Goal: Task Accomplishment & Management: Complete application form

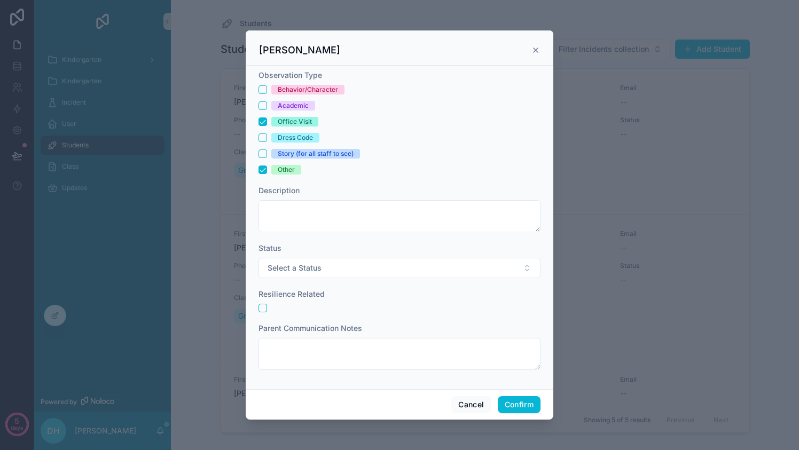
scroll to position [387, 0]
click at [263, 308] on button "button" at bounding box center [263, 308] width 9 height 9
click at [261, 173] on button "Other" at bounding box center [263, 170] width 9 height 9
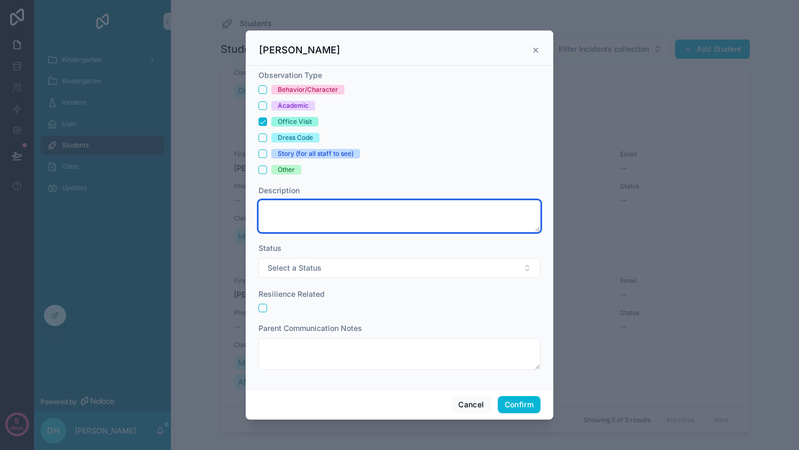
click at [291, 208] on textarea at bounding box center [400, 216] width 282 height 32
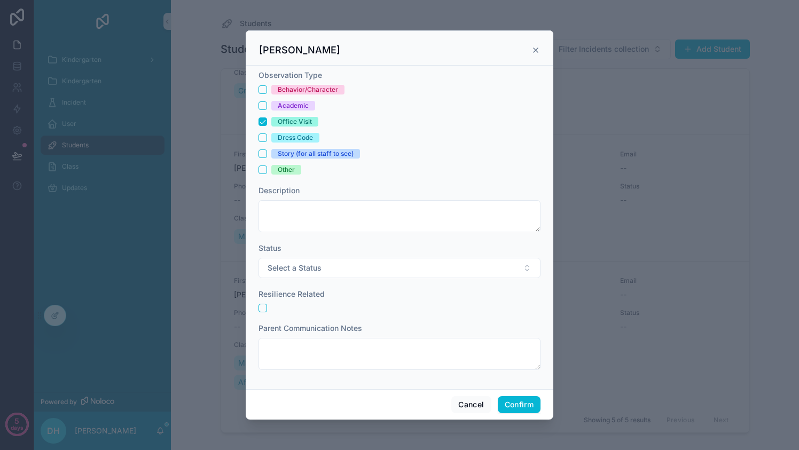
click at [346, 176] on form "Observation Type Behavior/Character Academic Office Visit Dress Code Story (for…" at bounding box center [400, 225] width 282 height 311
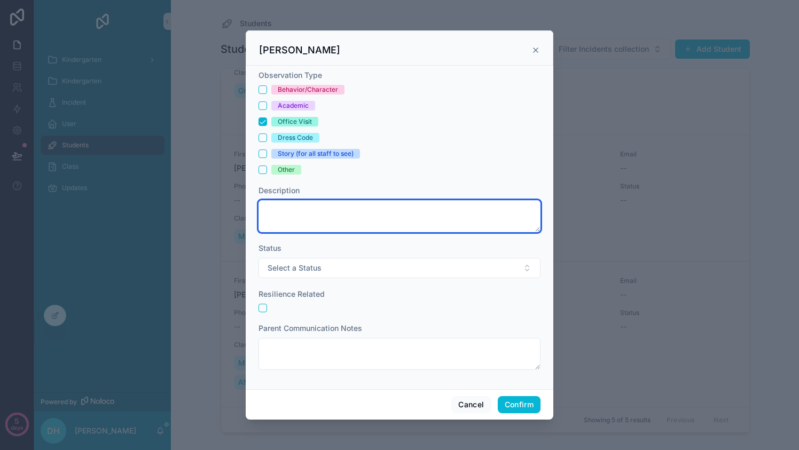
click at [341, 213] on textarea at bounding box center [400, 216] width 282 height 32
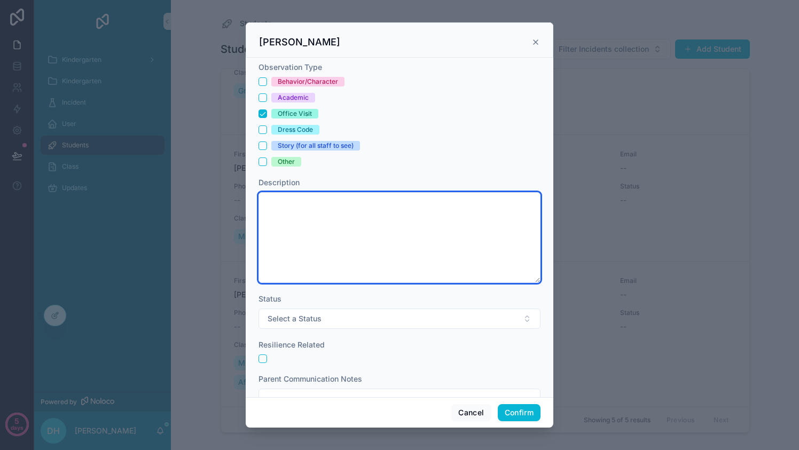
drag, startPoint x: 539, startPoint y: 231, endPoint x: 536, endPoint y: 291, distance: 59.4
click at [536, 291] on div "Observation Type Behavior/Character Academic Office Visit Dress Code Story (for…" at bounding box center [400, 228] width 308 height 340
click at [428, 224] on textarea at bounding box center [400, 237] width 282 height 91
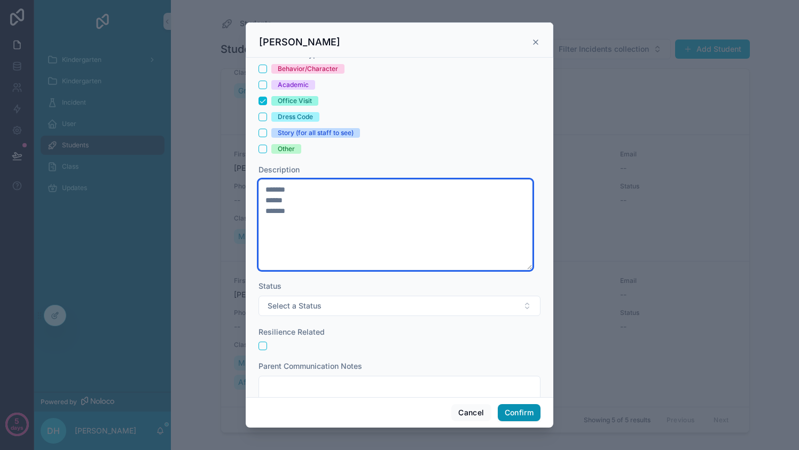
type textarea "******* ****** *******"
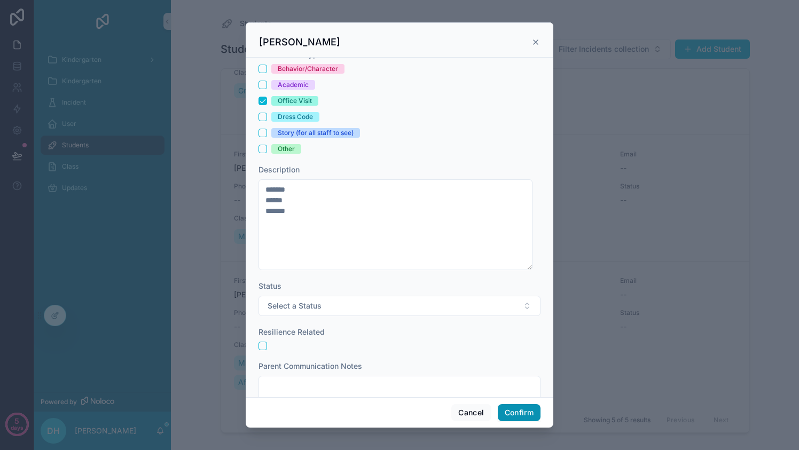
click at [512, 414] on button "Confirm" at bounding box center [519, 412] width 43 height 17
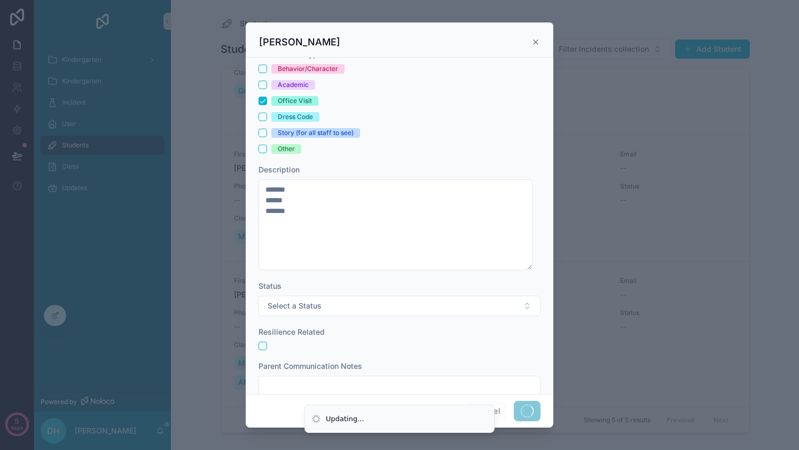
scroll to position [389, 0]
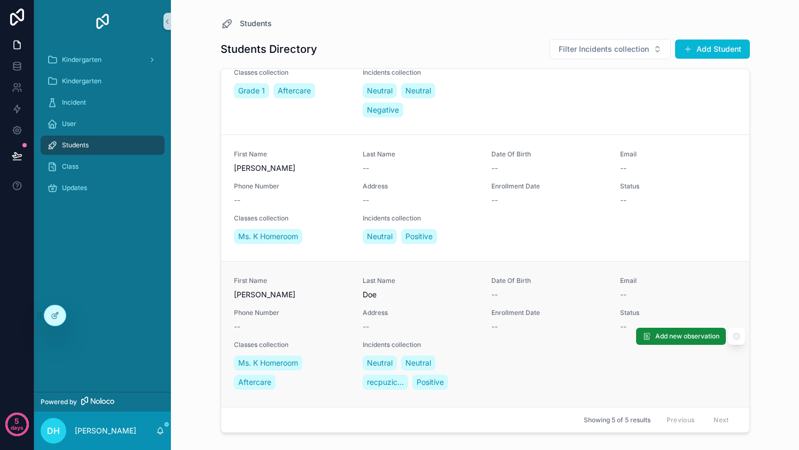
click at [519, 340] on div "First Name [PERSON_NAME] Name [PERSON_NAME] Date Of Birth -- Email -- Phone Num…" at bounding box center [485, 334] width 503 height 115
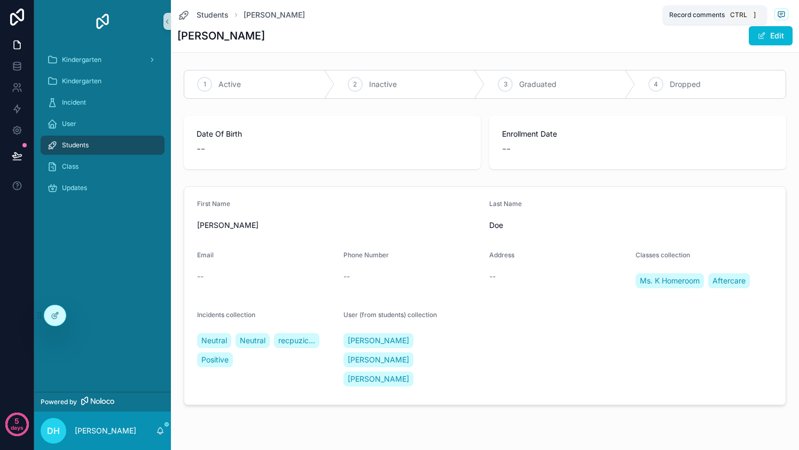
click at [775, 9] on span "scrollable content" at bounding box center [781, 15] width 14 height 12
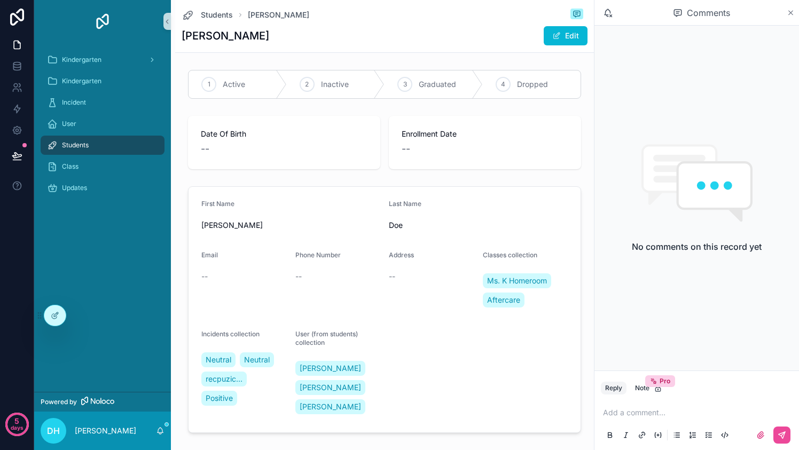
click at [793, 11] on icon "scrollable content" at bounding box center [791, 13] width 8 height 9
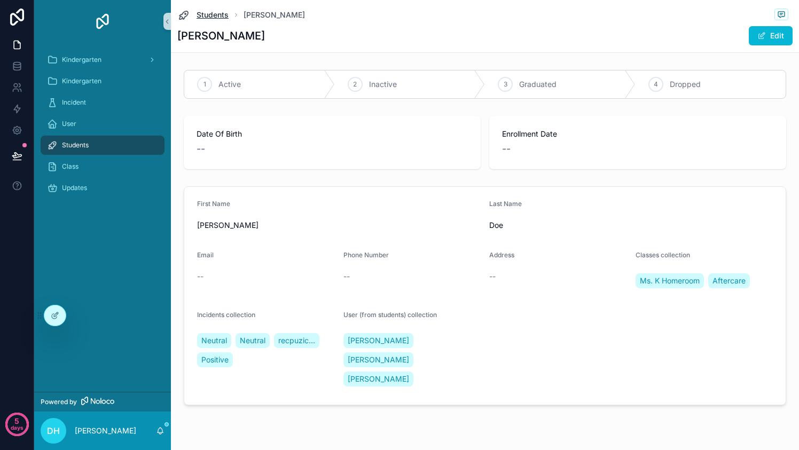
click at [214, 15] on span "Students" at bounding box center [213, 15] width 32 height 11
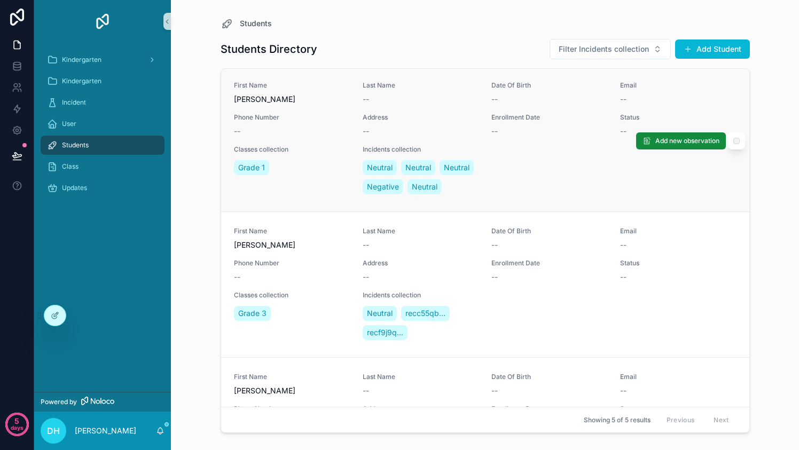
scroll to position [3, 0]
click at [327, 178] on div "Classes collection Grade 1" at bounding box center [292, 170] width 116 height 51
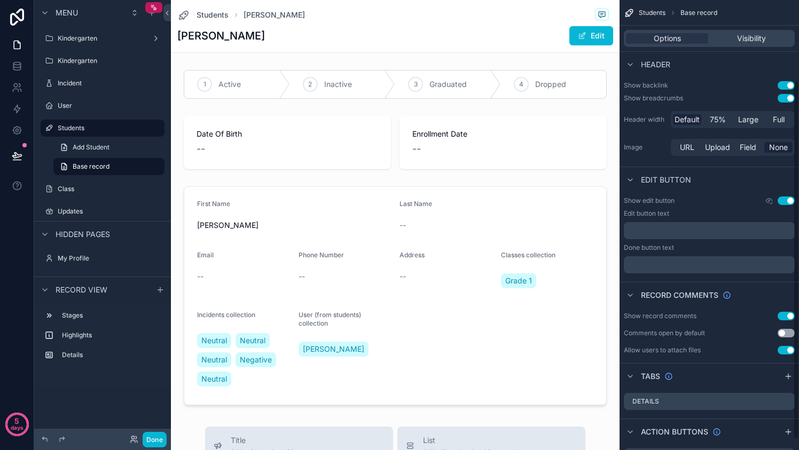
scroll to position [114, 0]
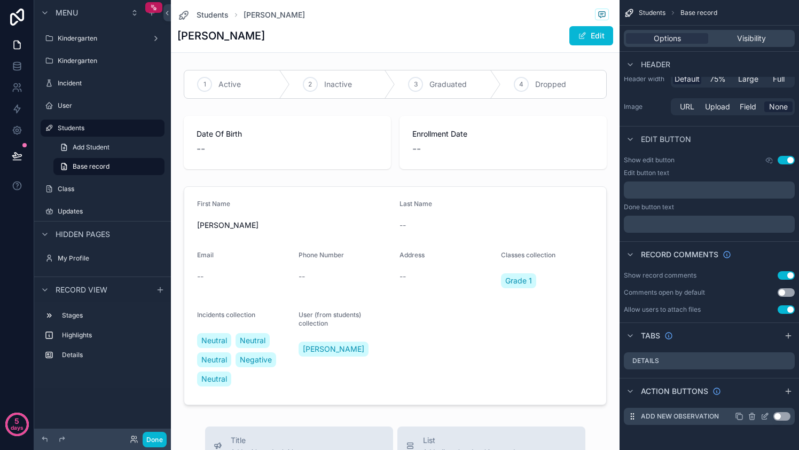
click at [781, 418] on button "Use setting" at bounding box center [781, 416] width 17 height 9
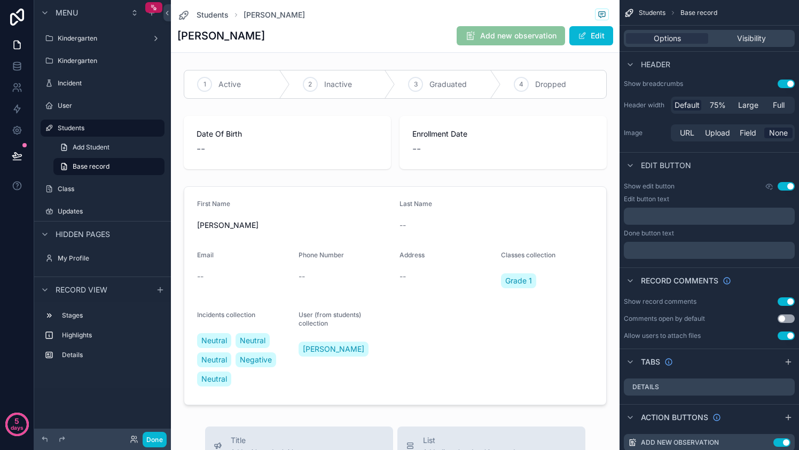
scroll to position [92, 0]
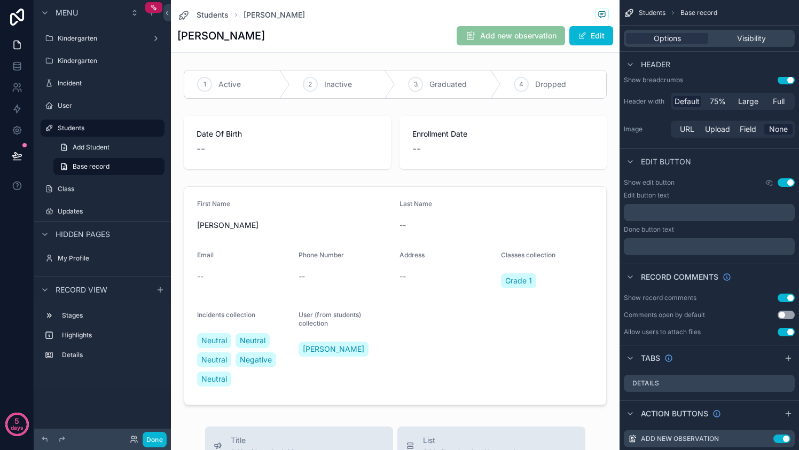
click at [789, 314] on button "Use setting" at bounding box center [786, 315] width 17 height 9
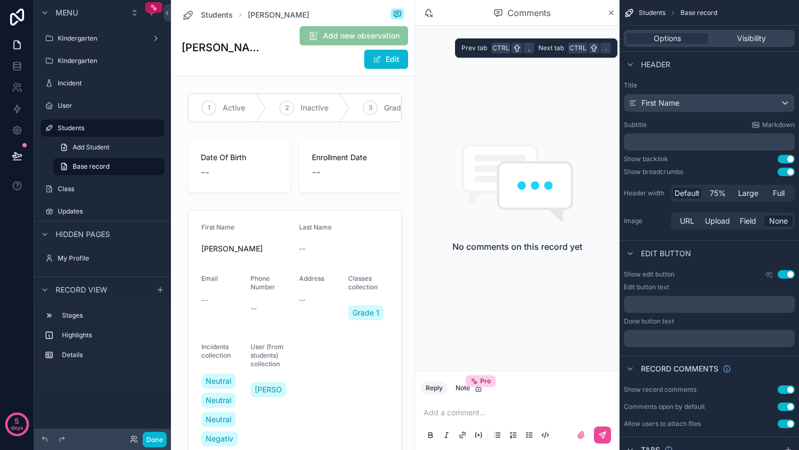
click at [743, 33] on div "Options Visibility" at bounding box center [709, 38] width 171 height 17
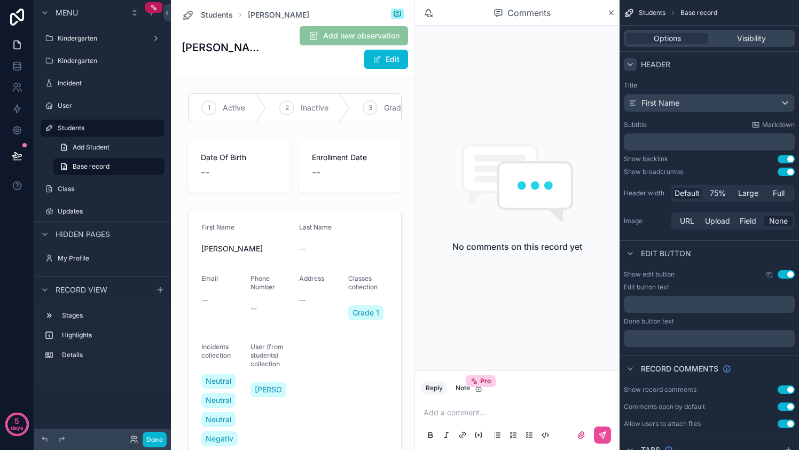
click at [631, 62] on icon "scrollable content" at bounding box center [630, 64] width 9 height 9
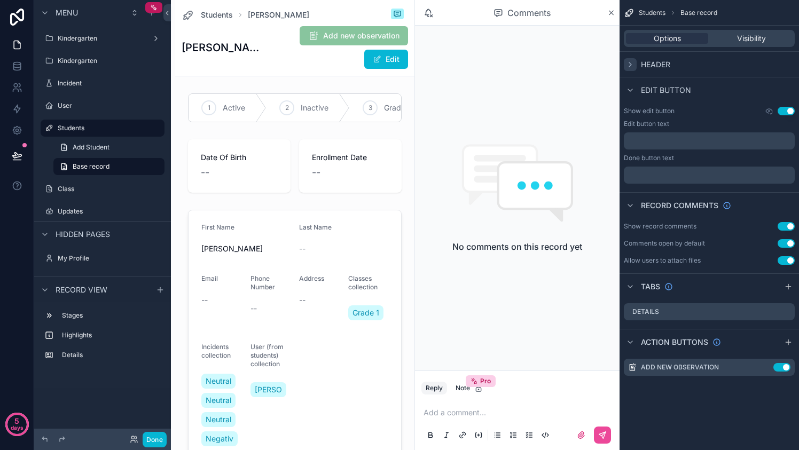
click at [630, 65] on icon "scrollable content" at bounding box center [630, 64] width 2 height 4
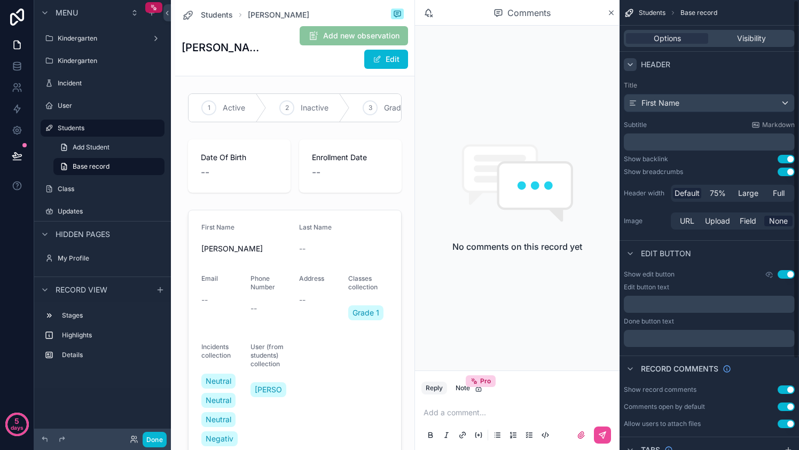
click at [630, 65] on icon "scrollable content" at bounding box center [630, 65] width 4 height 2
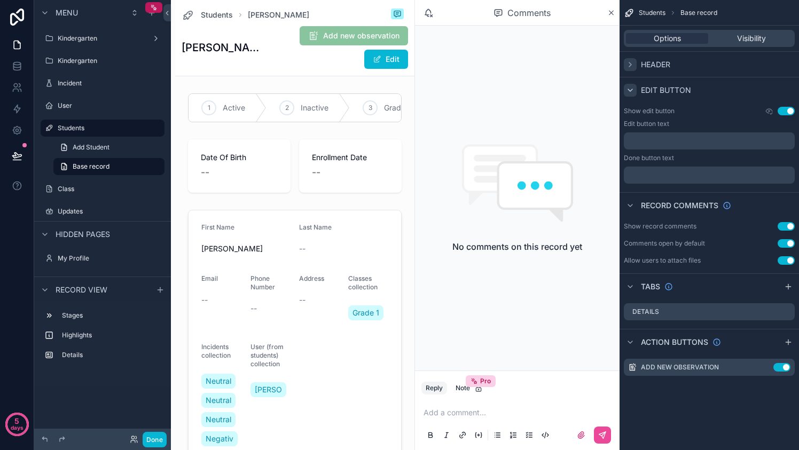
click at [624, 87] on div "scrollable content" at bounding box center [630, 90] width 13 height 13
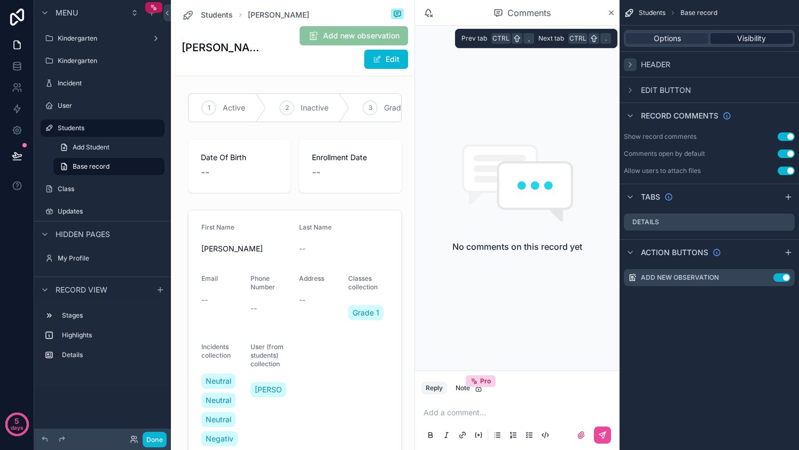
click at [741, 36] on span "Visibility" at bounding box center [751, 38] width 29 height 11
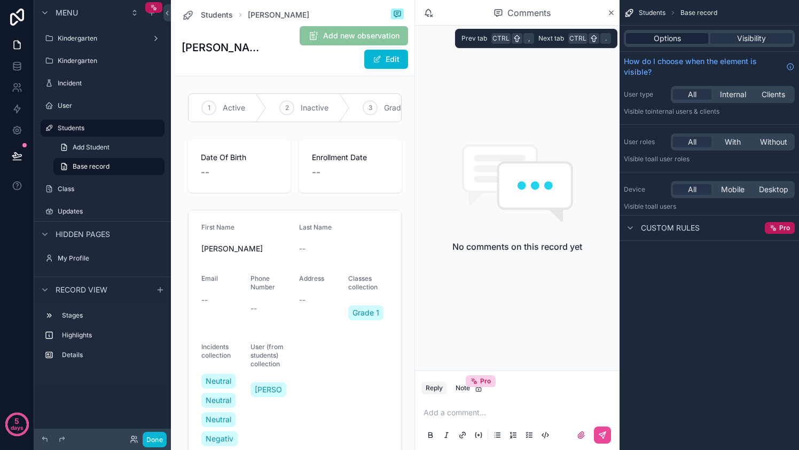
click at [682, 38] on div "Options" at bounding box center [667, 38] width 82 height 11
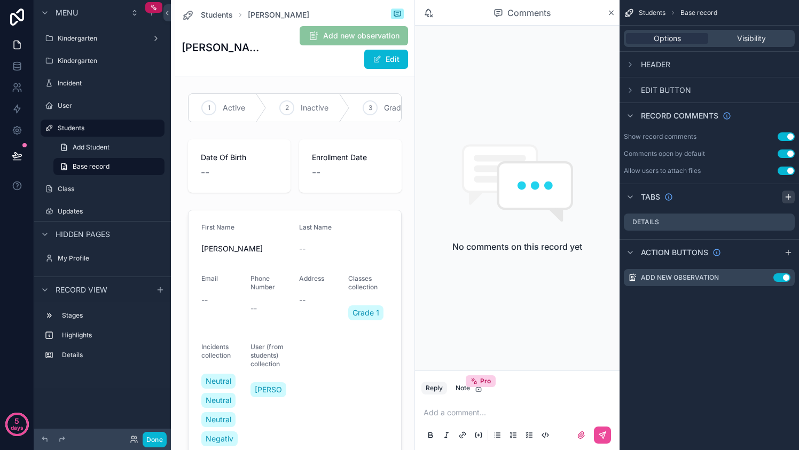
click at [789, 196] on icon "scrollable content" at bounding box center [788, 197] width 9 height 9
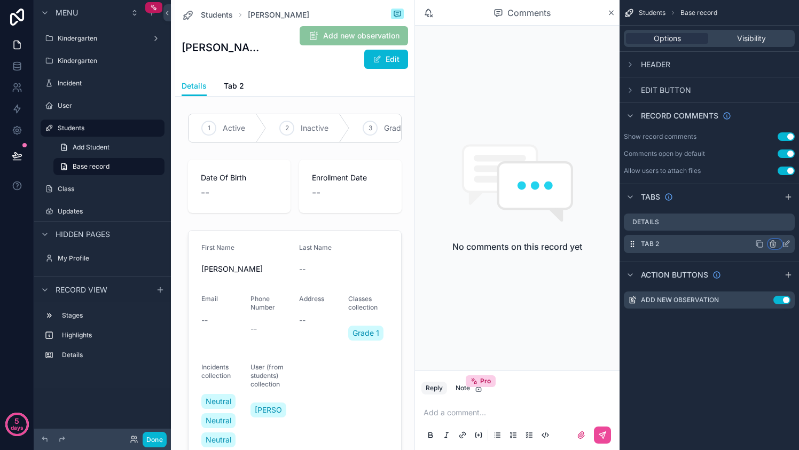
click at [773, 244] on icon "scrollable content" at bounding box center [773, 244] width 9 height 9
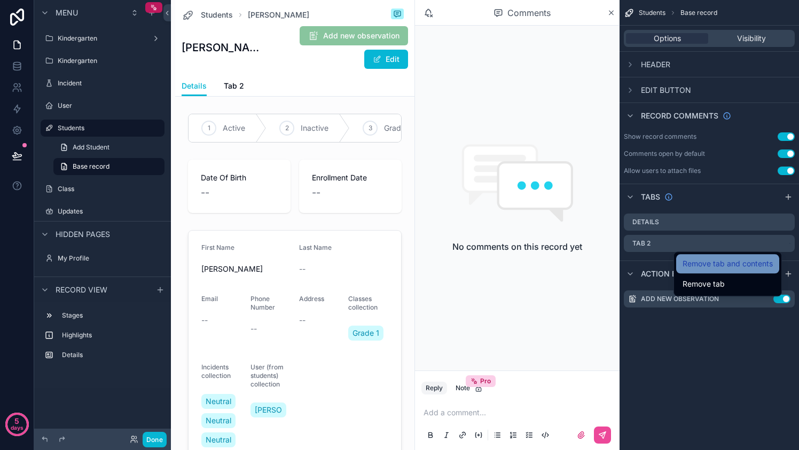
click at [735, 271] on div "Remove tab and contents" at bounding box center [727, 263] width 103 height 19
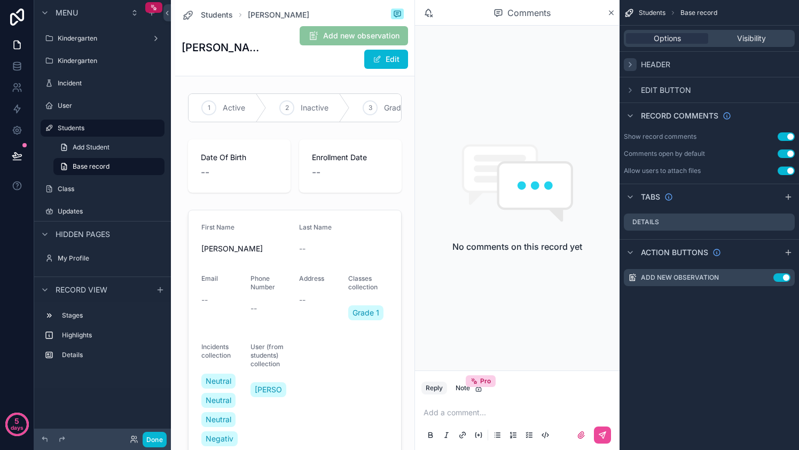
click at [631, 66] on icon "scrollable content" at bounding box center [630, 64] width 9 height 9
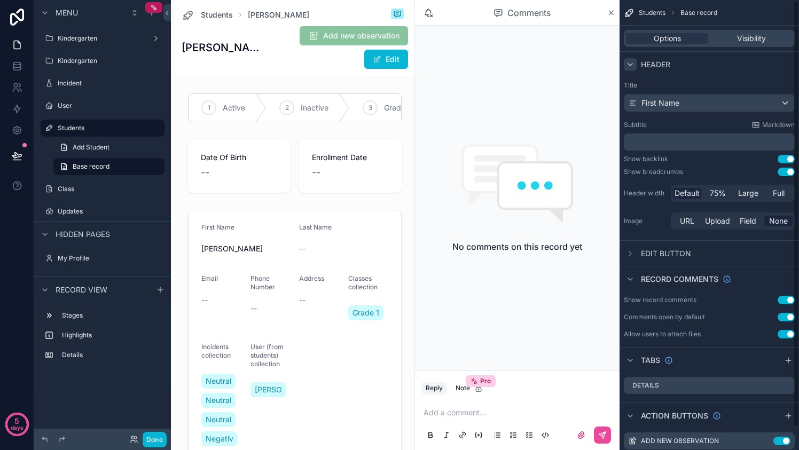
click at [649, 15] on span "Students" at bounding box center [652, 13] width 27 height 9
click at [585, 67] on div "No comments on this record yet" at bounding box center [517, 198] width 205 height 345
click at [614, 11] on icon "scrollable content" at bounding box center [611, 13] width 8 height 9
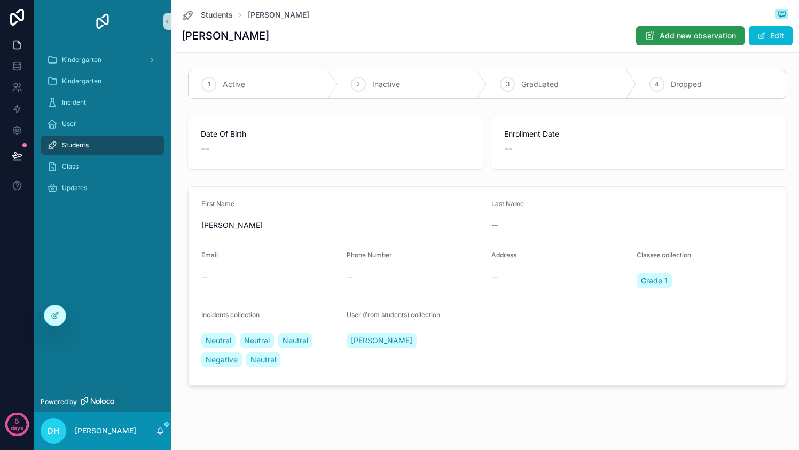
click at [676, 35] on span "Add new observation" at bounding box center [698, 35] width 76 height 11
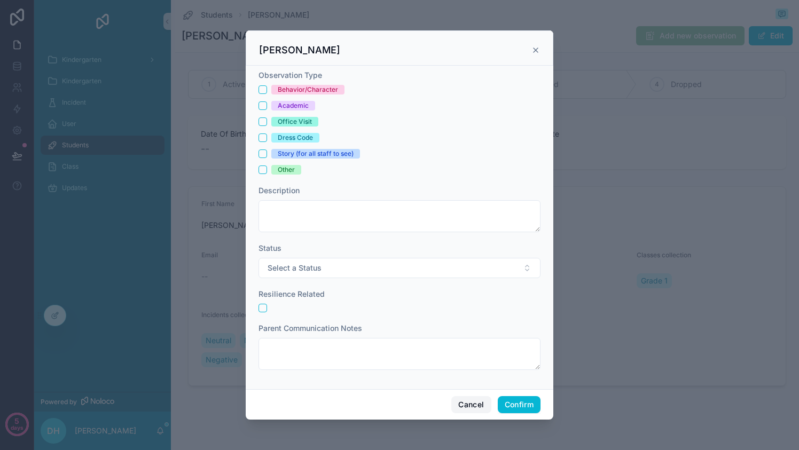
click at [465, 410] on button "Cancel" at bounding box center [471, 404] width 40 height 17
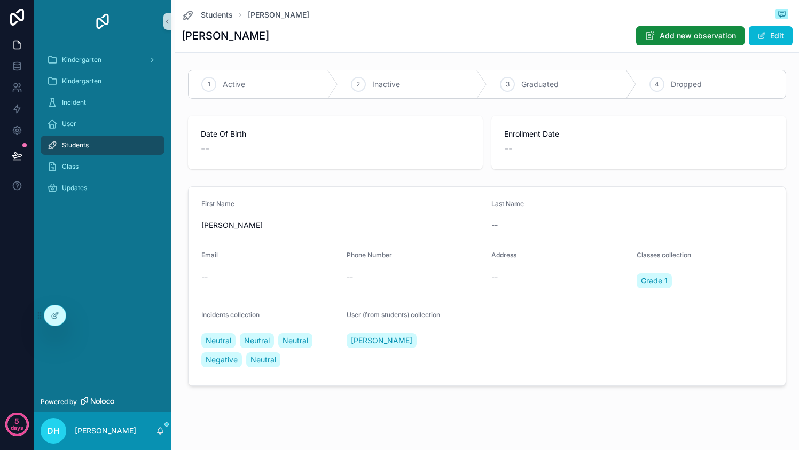
click at [115, 146] on div "Students" at bounding box center [102, 145] width 111 height 17
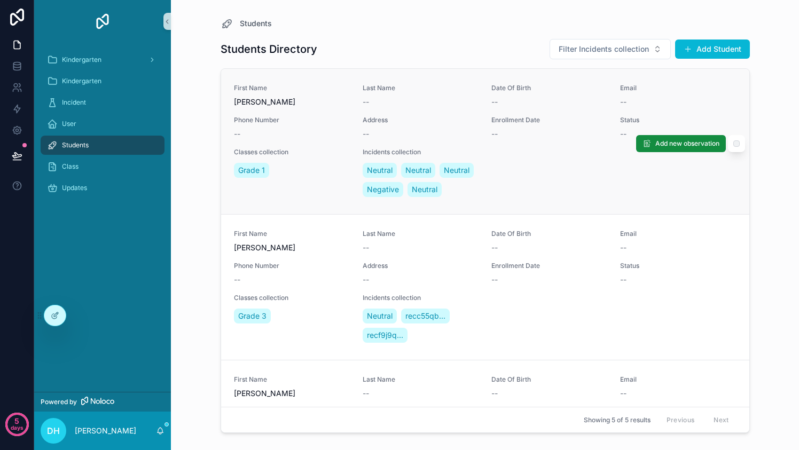
click at [275, 193] on div "Classes collection Grade 1" at bounding box center [292, 173] width 116 height 51
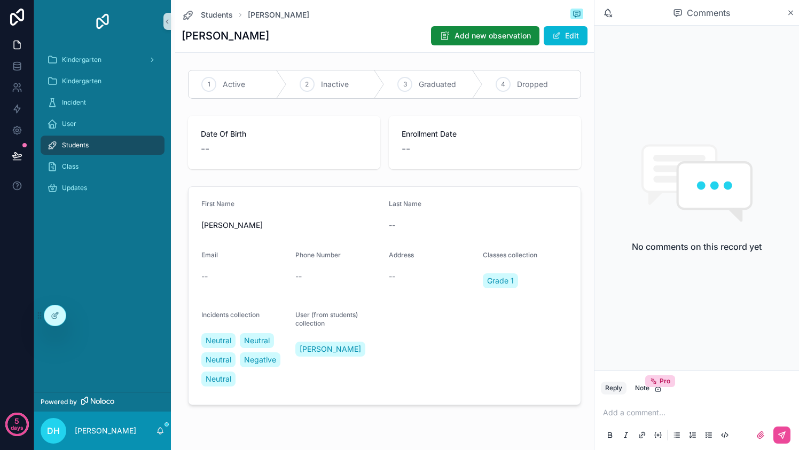
click at [114, 143] on div "Students" at bounding box center [102, 145] width 111 height 17
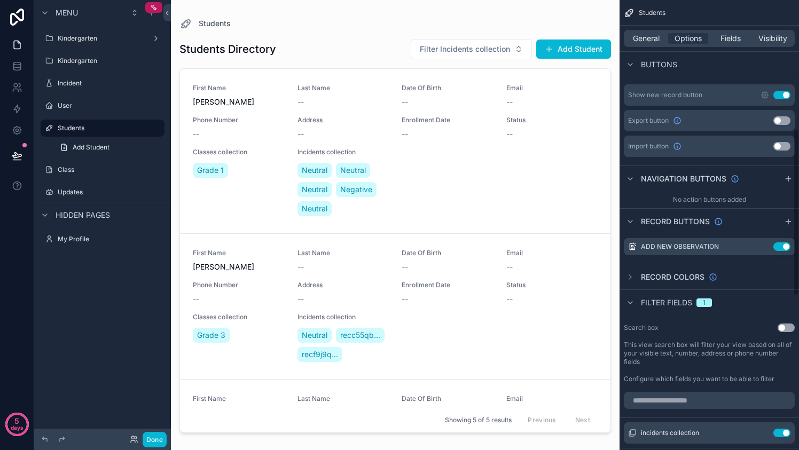
scroll to position [346, 0]
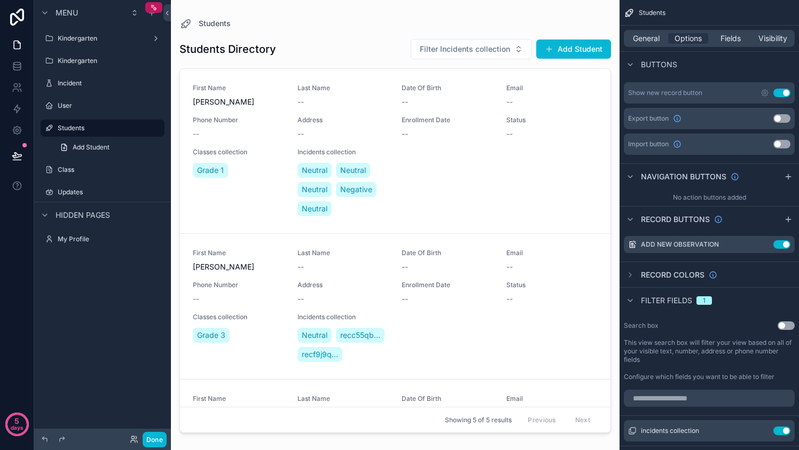
click at [668, 295] on span "Filter fields" at bounding box center [666, 300] width 51 height 11
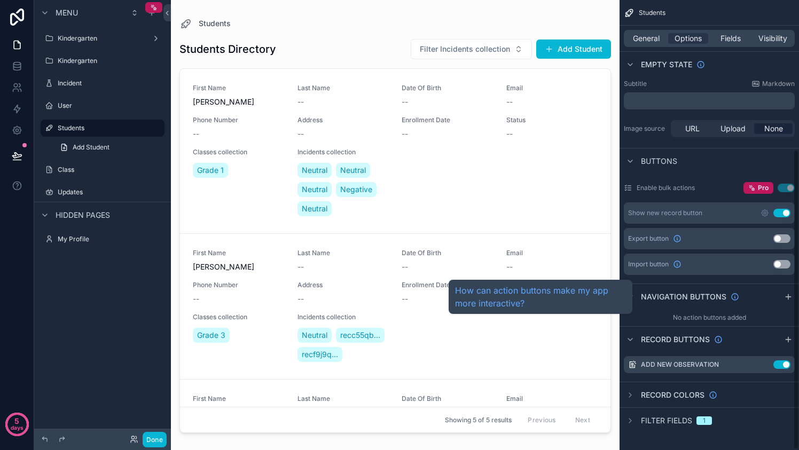
scroll to position [224, 0]
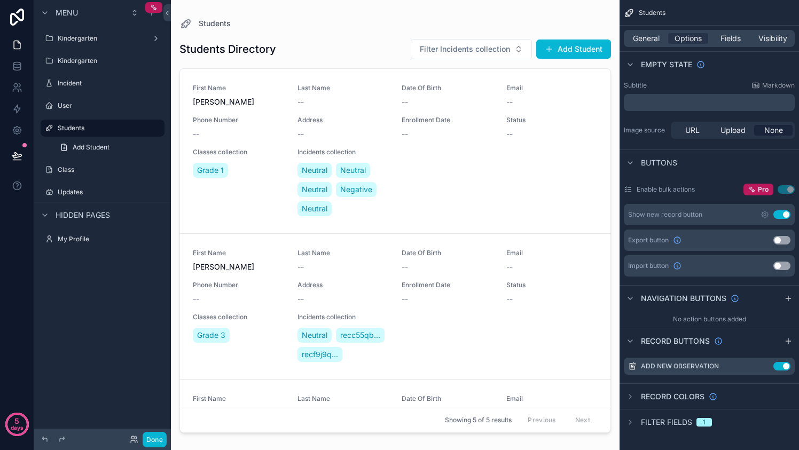
click at [682, 420] on span "Filter fields" at bounding box center [666, 422] width 51 height 11
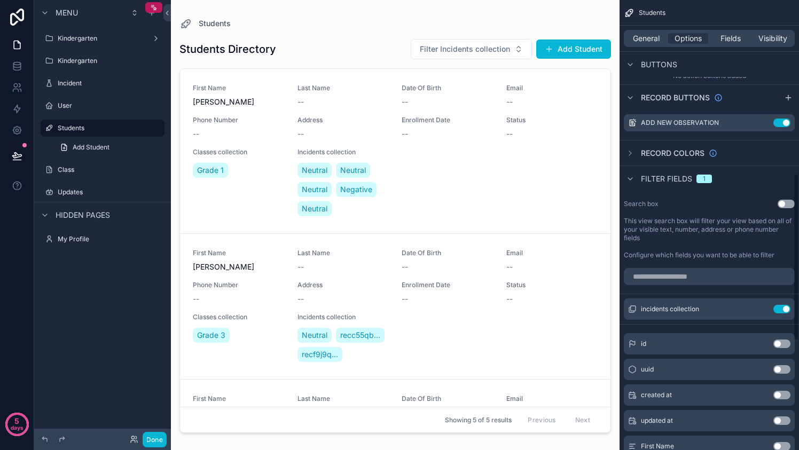
scroll to position [466, 0]
click at [761, 310] on icon "scrollable content" at bounding box center [760, 311] width 9 height 9
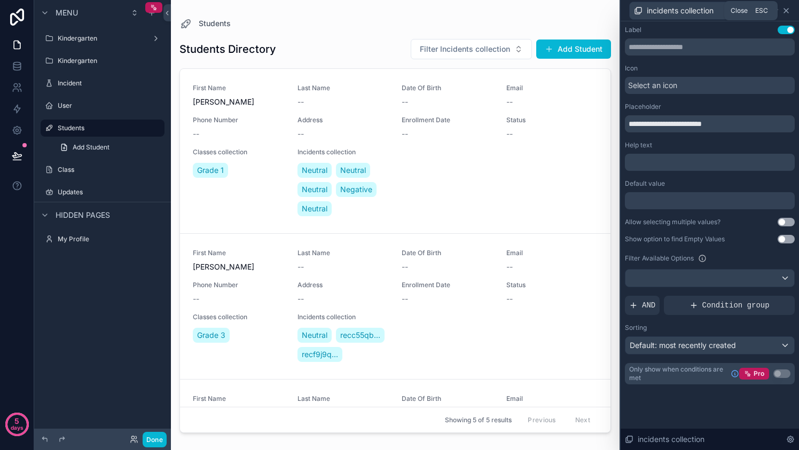
click at [789, 7] on icon at bounding box center [786, 10] width 9 height 9
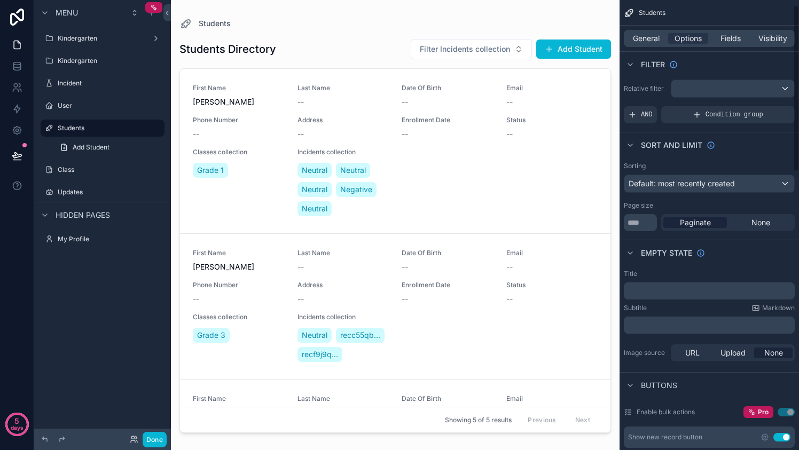
scroll to position [0, 0]
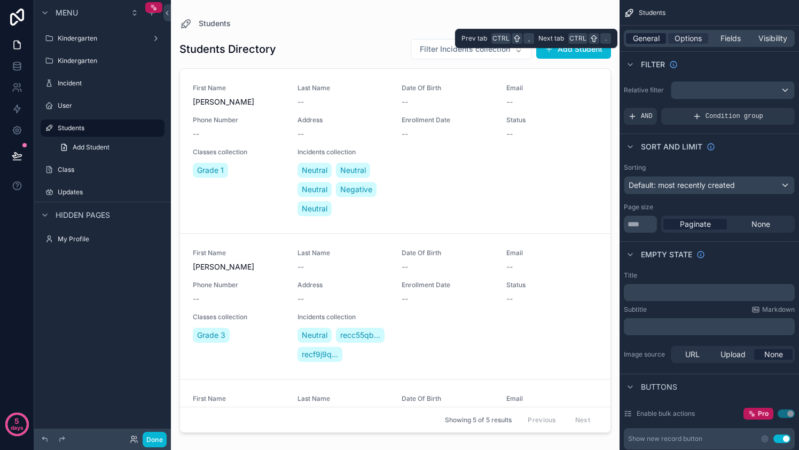
click at [655, 38] on span "General" at bounding box center [646, 38] width 27 height 11
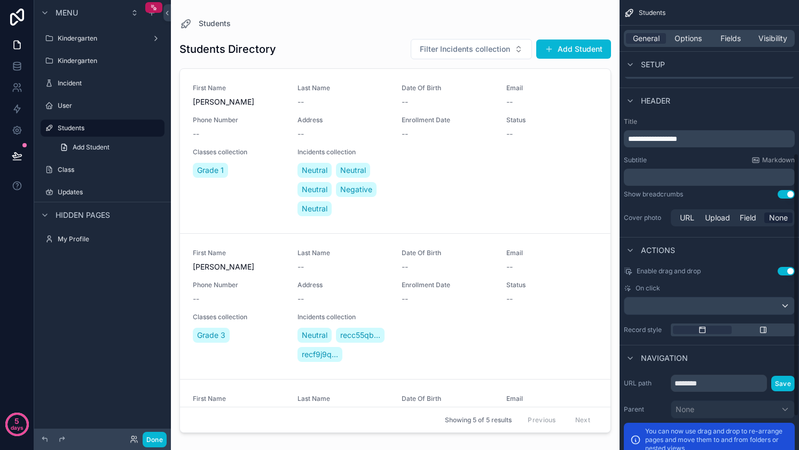
scroll to position [272, 0]
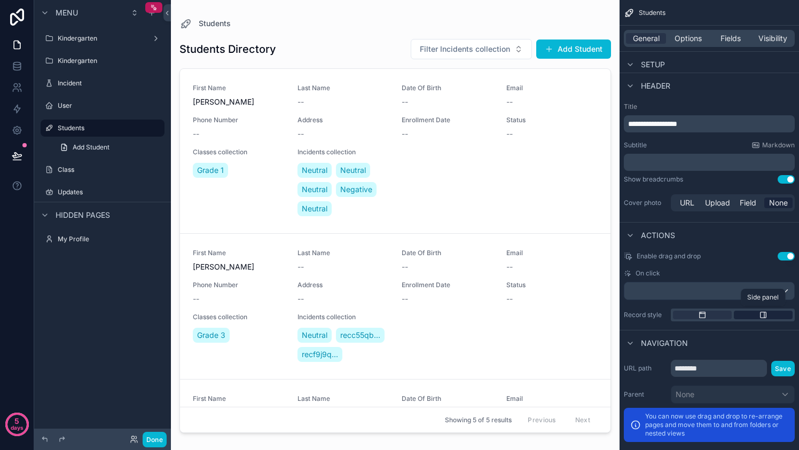
click at [752, 315] on div "scrollable content" at bounding box center [763, 315] width 59 height 9
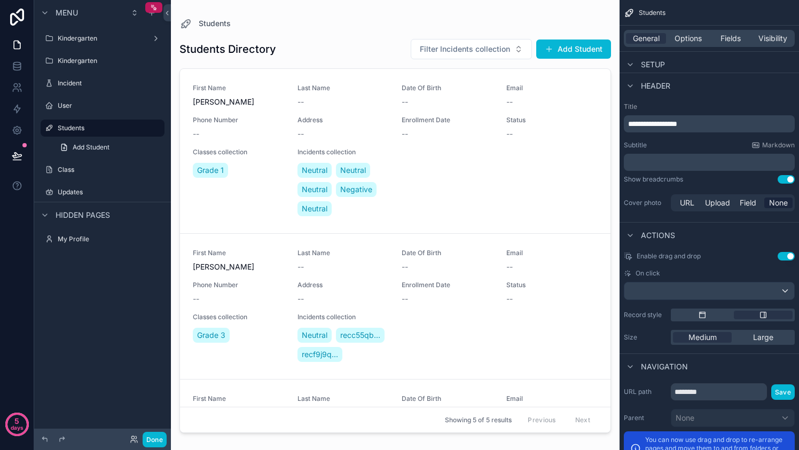
click at [437, 200] on div "scrollable content" at bounding box center [395, 218] width 449 height 437
click at [437, 200] on div "First Name [PERSON_NAME] Last Name -- Date Of Birth -- Email -- Phone Number --…" at bounding box center [395, 151] width 405 height 135
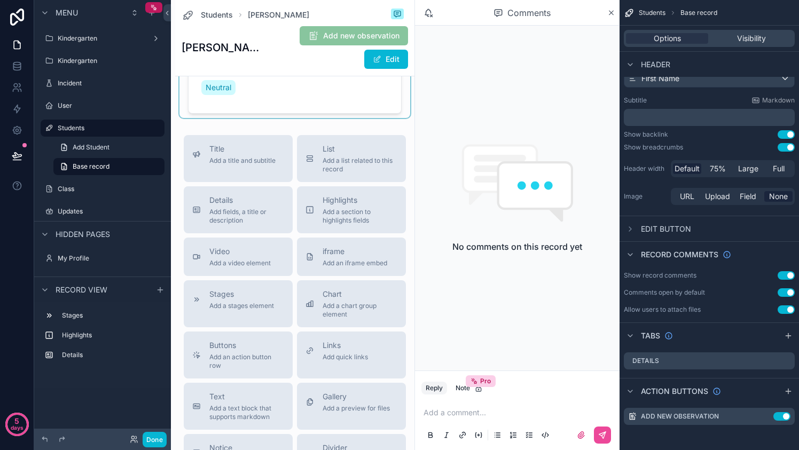
scroll to position [371, 0]
click at [349, 157] on span "Add a list related to this record" at bounding box center [360, 164] width 75 height 17
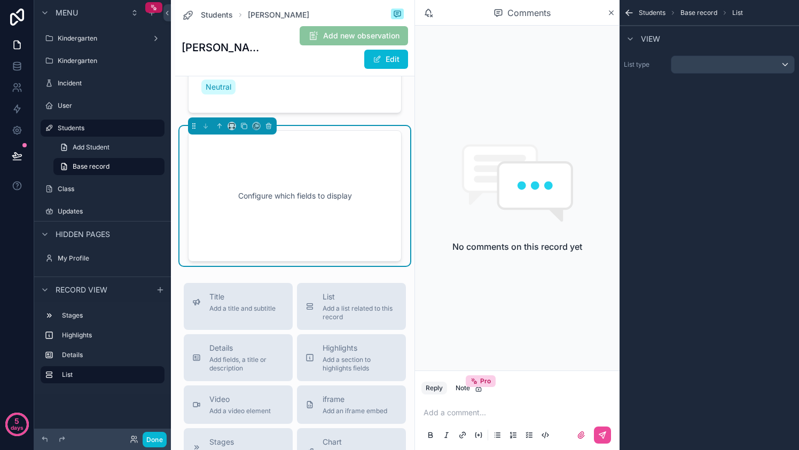
scroll to position [336, 0]
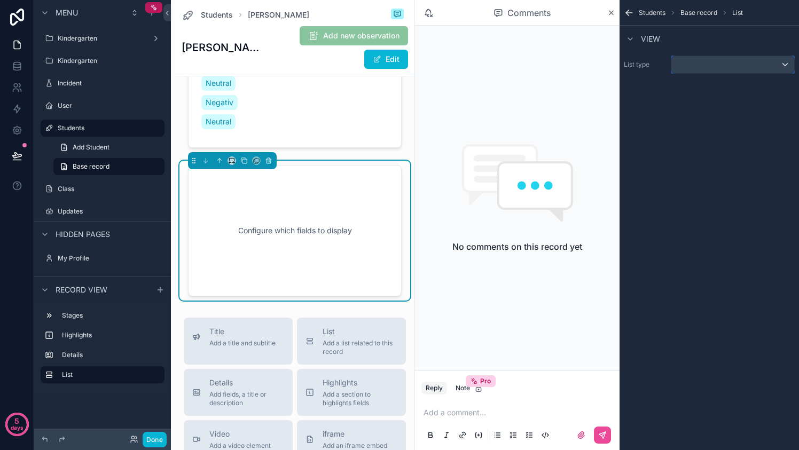
click at [734, 62] on div "scrollable content" at bounding box center [732, 64] width 123 height 17
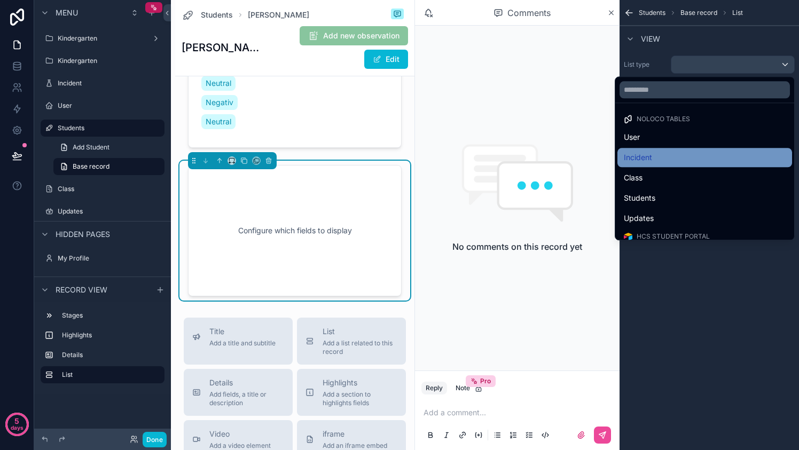
click at [704, 152] on div "Incident" at bounding box center [705, 157] width 162 height 13
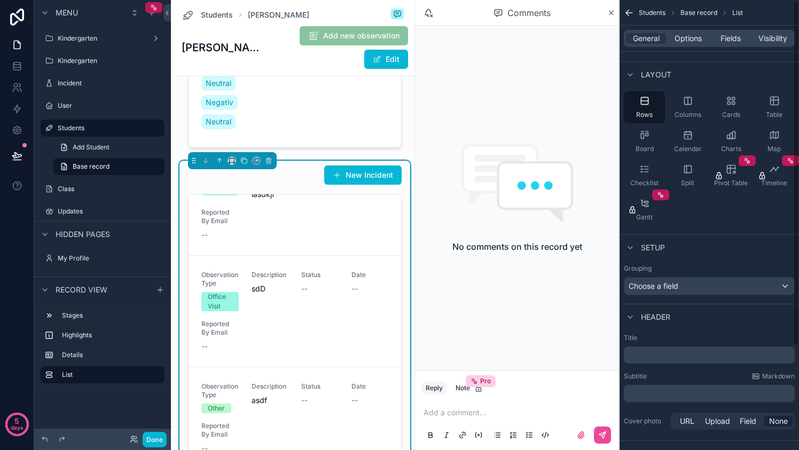
scroll to position [0, 0]
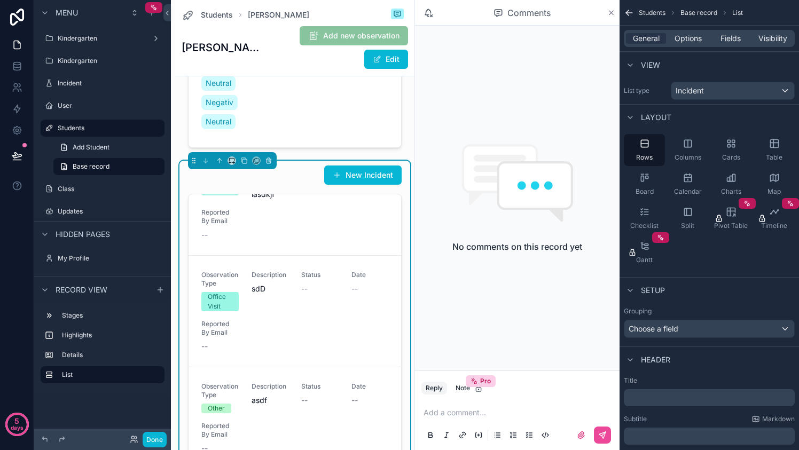
click at [611, 15] on icon "scrollable content" at bounding box center [611, 13] width 8 height 9
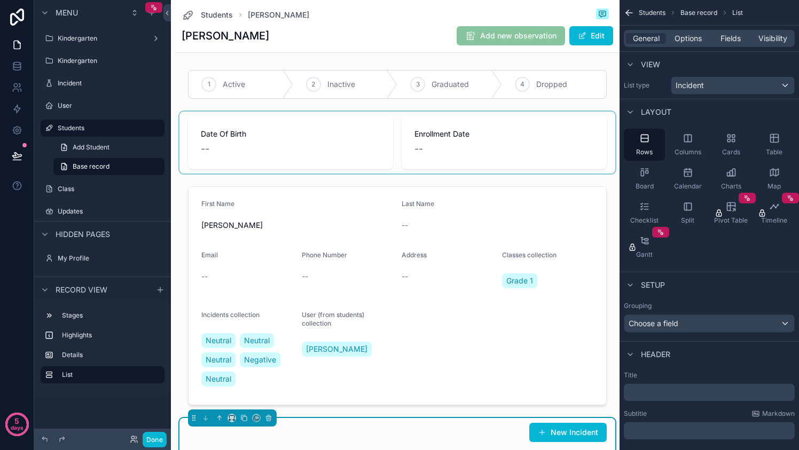
click at [484, 138] on div "scrollable content" at bounding box center [397, 143] width 436 height 62
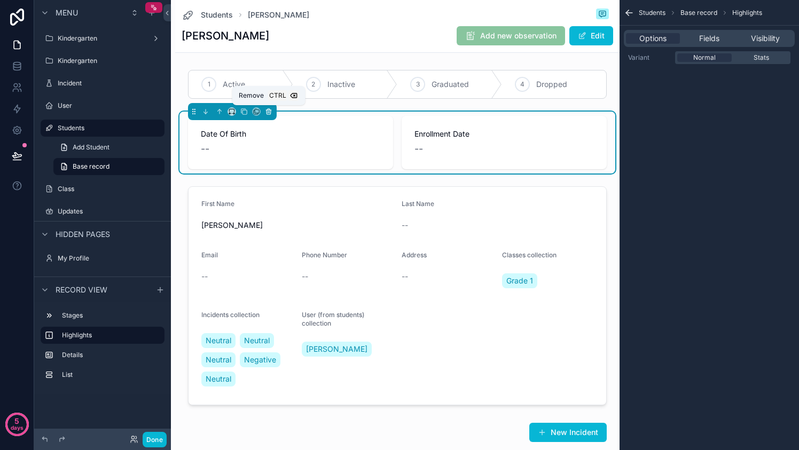
click at [269, 111] on icon "scrollable content" at bounding box center [268, 111] width 7 height 7
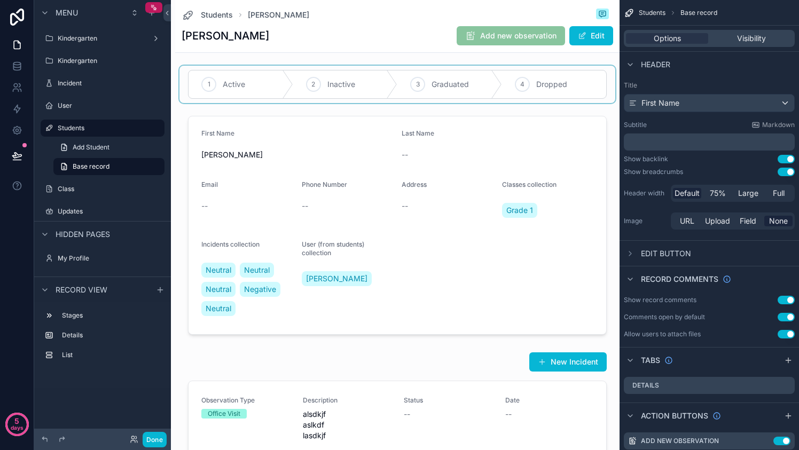
click at [479, 72] on div "scrollable content" at bounding box center [397, 84] width 436 height 37
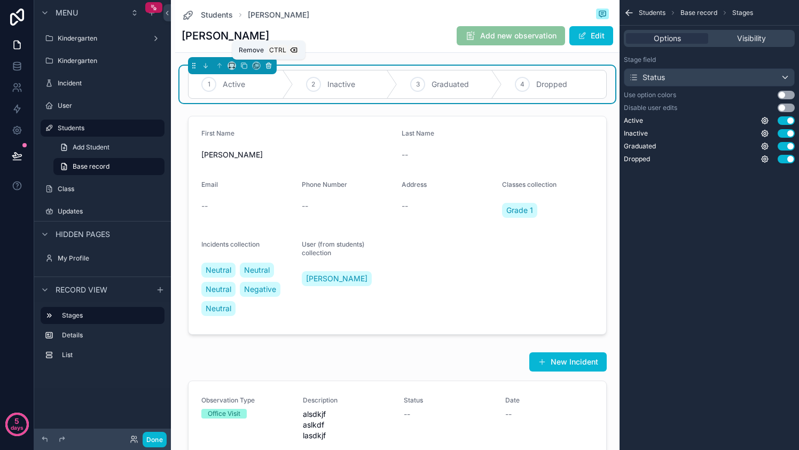
click at [270, 67] on icon "scrollable content" at bounding box center [269, 66] width 4 height 4
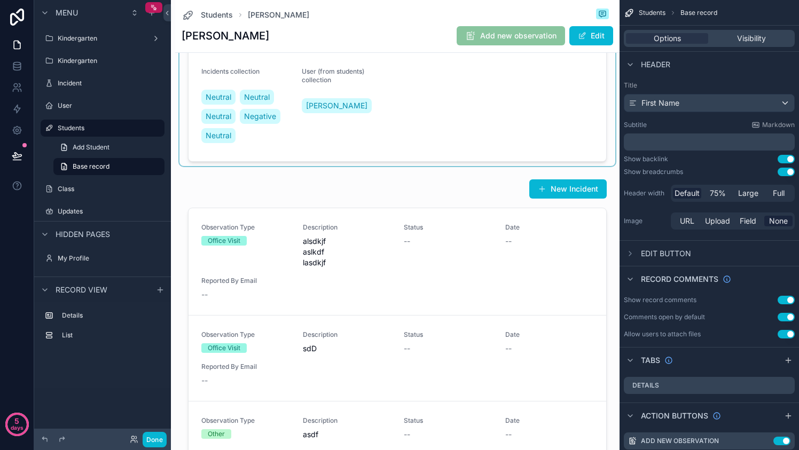
scroll to position [157, 0]
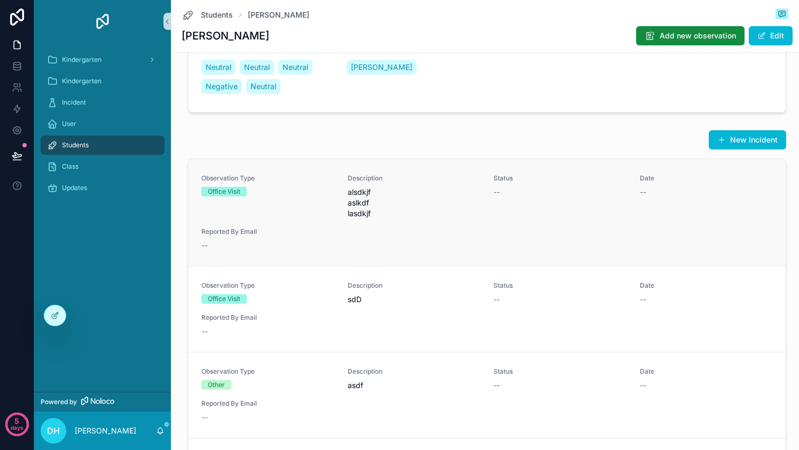
click at [498, 213] on div "Status --" at bounding box center [561, 196] width 134 height 45
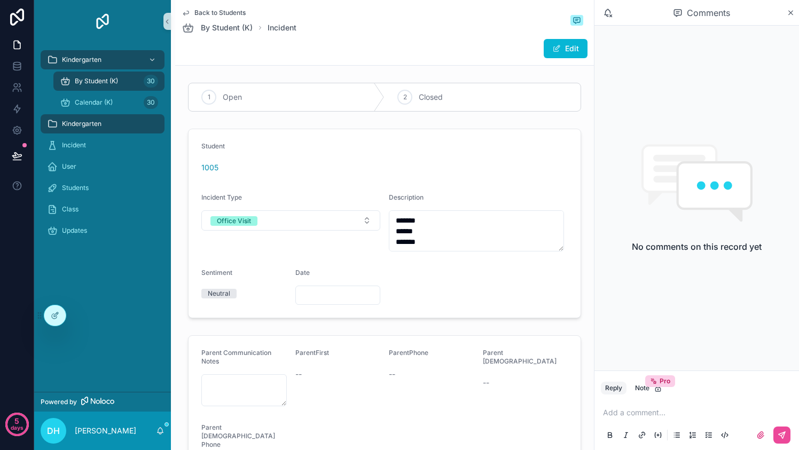
click at [488, 173] on div "1005" at bounding box center [384, 167] width 366 height 17
click at [235, 24] on span "By Student (K)" at bounding box center [227, 27] width 52 height 11
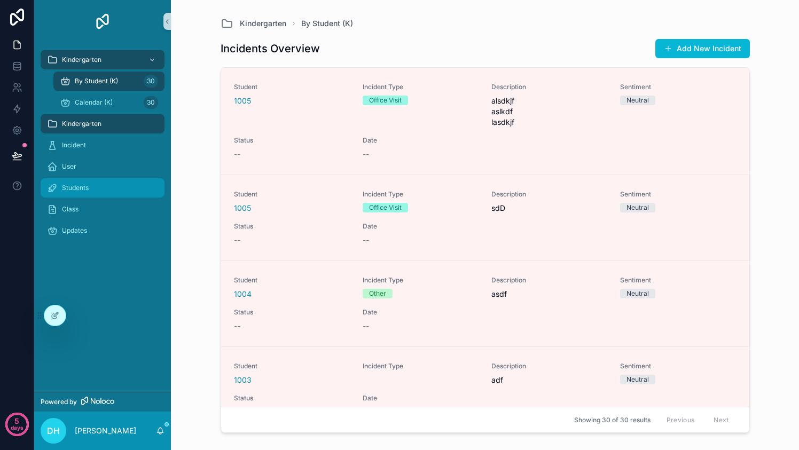
click at [96, 186] on div "Students" at bounding box center [102, 187] width 111 height 17
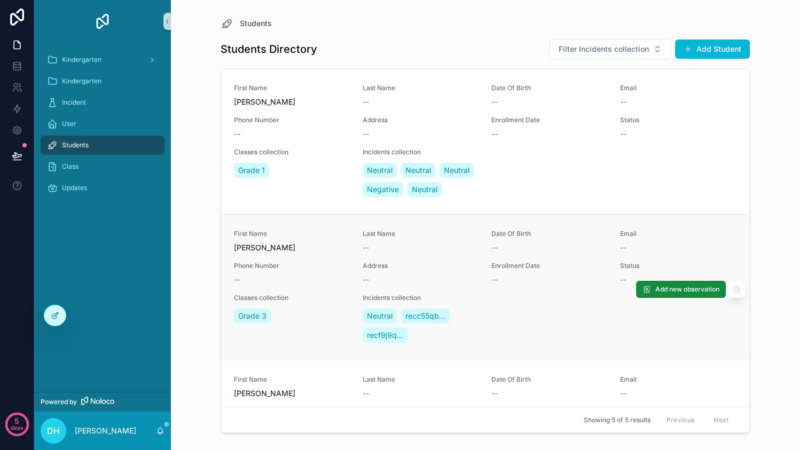
click at [302, 276] on div "First Name [PERSON_NAME] Name -- Date Of Birth -- Email -- Phone Number -- Addr…" at bounding box center [485, 287] width 503 height 115
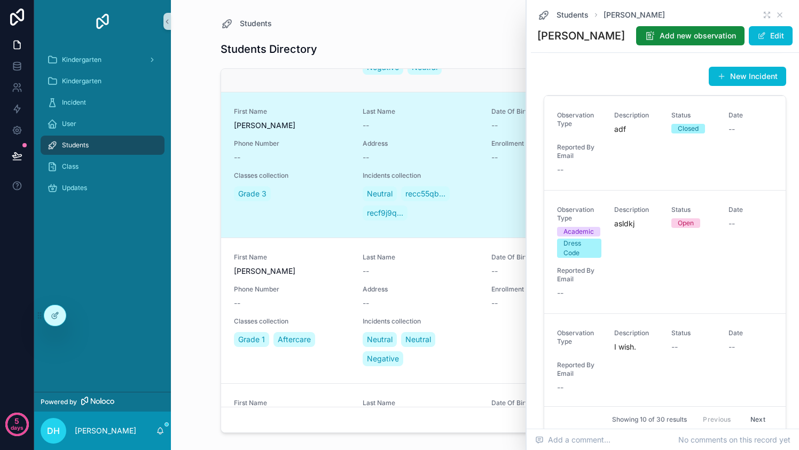
scroll to position [148, 0]
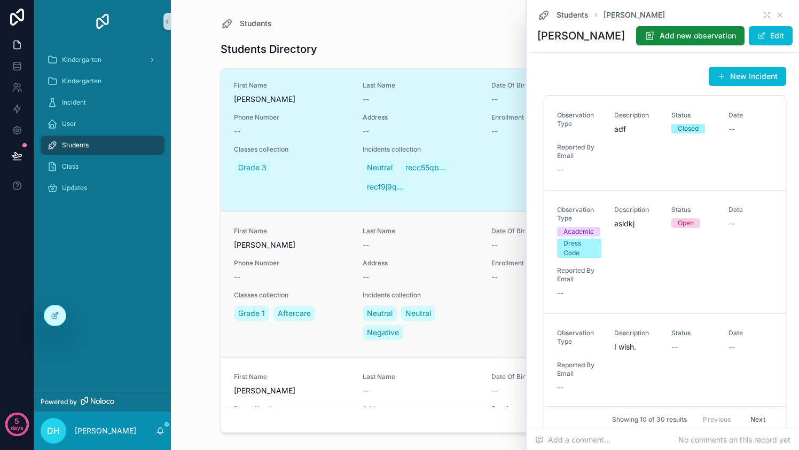
click at [332, 342] on div "Classes collection Grade 1 Aftercare" at bounding box center [292, 316] width 116 height 51
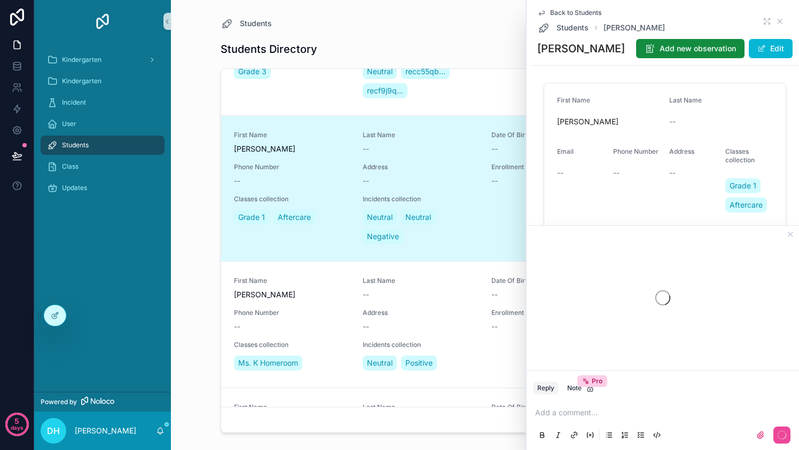
scroll to position [225, 0]
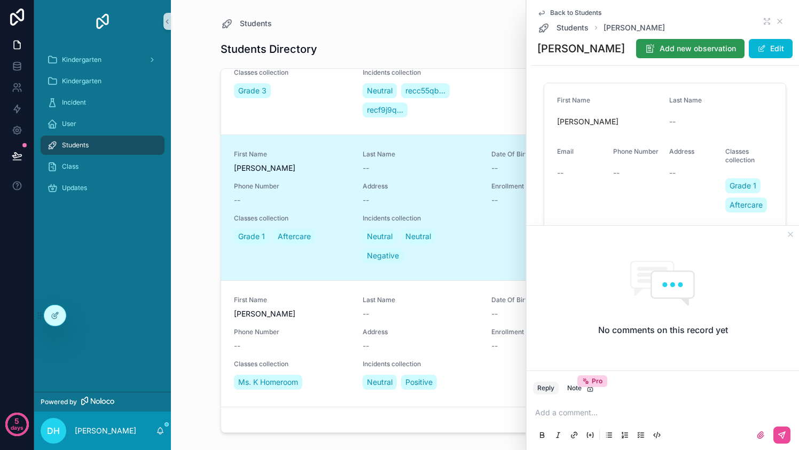
click at [697, 48] on span "Add new observation" at bounding box center [698, 48] width 76 height 11
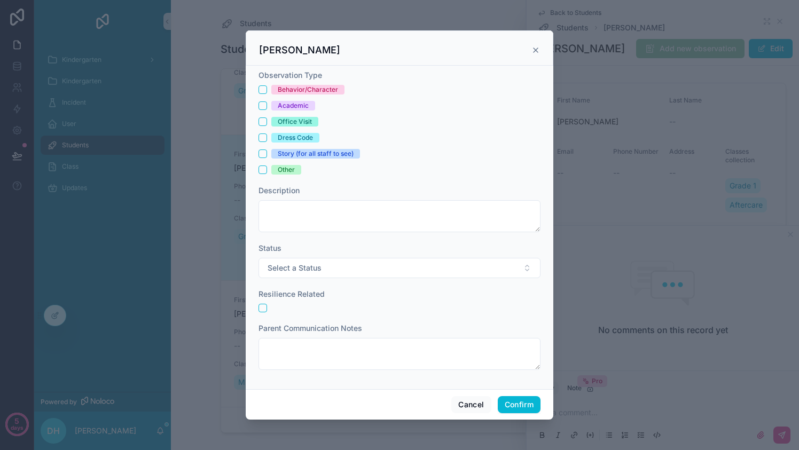
click at [300, 138] on div "Dress Code" at bounding box center [295, 138] width 35 height 10
click at [267, 138] on button "Dress Code" at bounding box center [263, 138] width 9 height 9
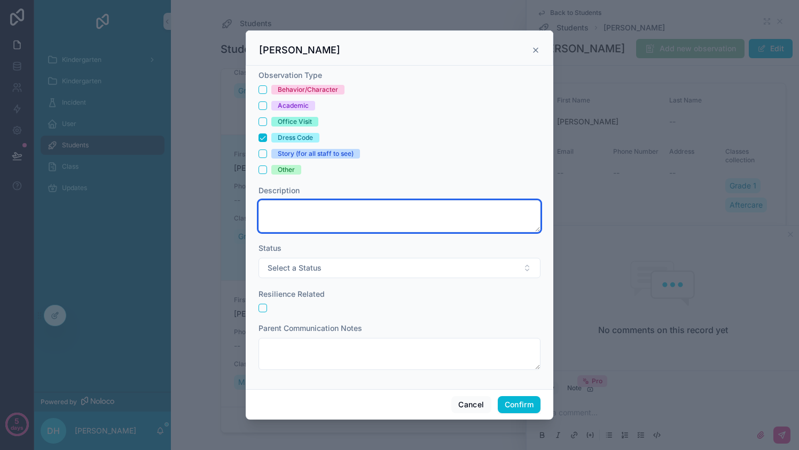
click at [316, 210] on textarea at bounding box center [400, 216] width 282 height 32
type textarea "**********"
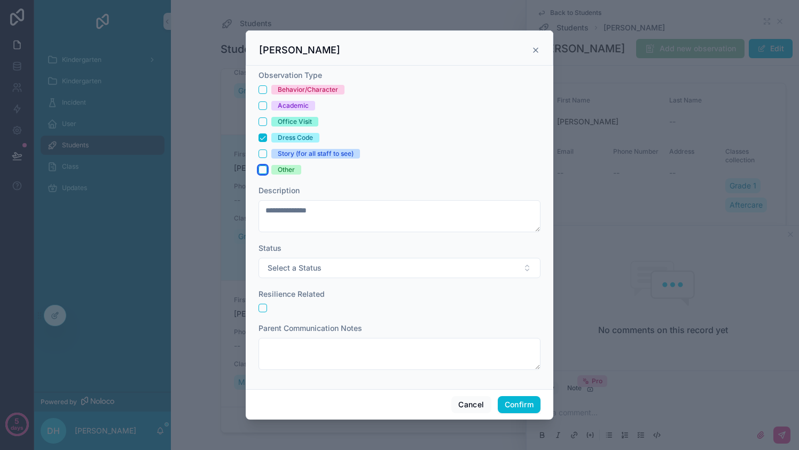
click at [264, 167] on button "Other" at bounding box center [263, 170] width 9 height 9
click at [529, 406] on button "Confirm" at bounding box center [519, 404] width 43 height 17
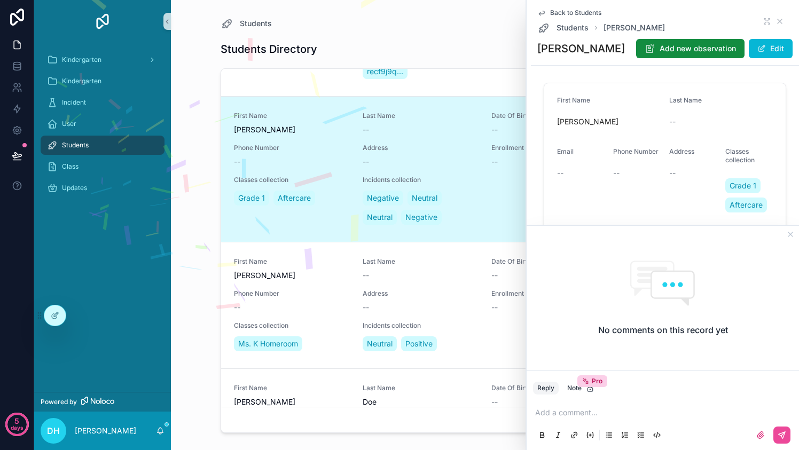
scroll to position [283, 0]
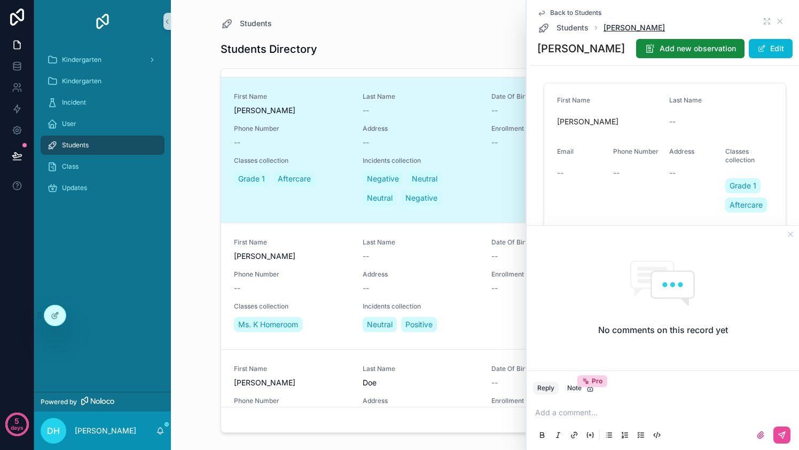
click at [609, 27] on span "[PERSON_NAME]" at bounding box center [634, 27] width 61 height 11
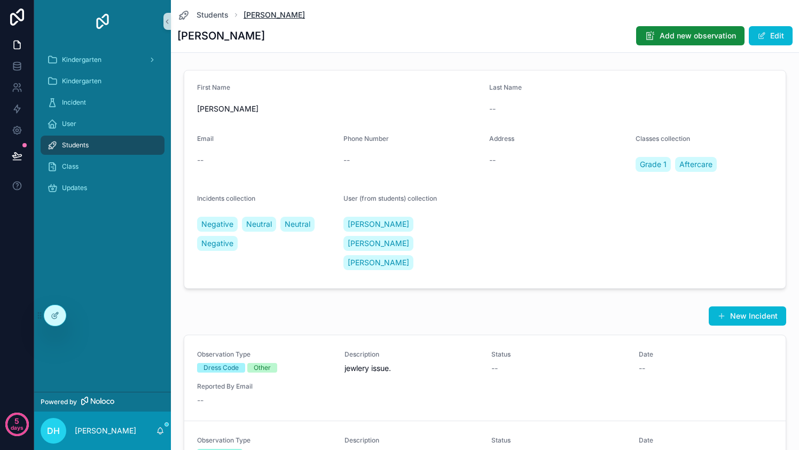
click at [247, 14] on span "[PERSON_NAME]" at bounding box center [274, 15] width 61 height 11
click at [208, 13] on span "Students" at bounding box center [213, 15] width 32 height 11
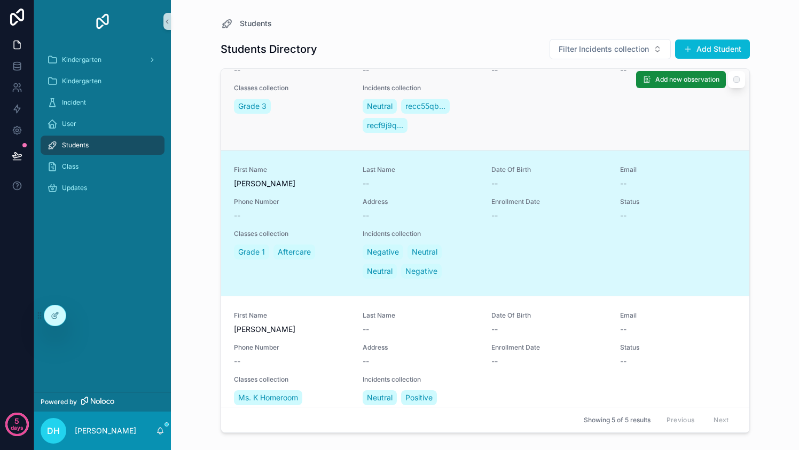
scroll to position [210, 0]
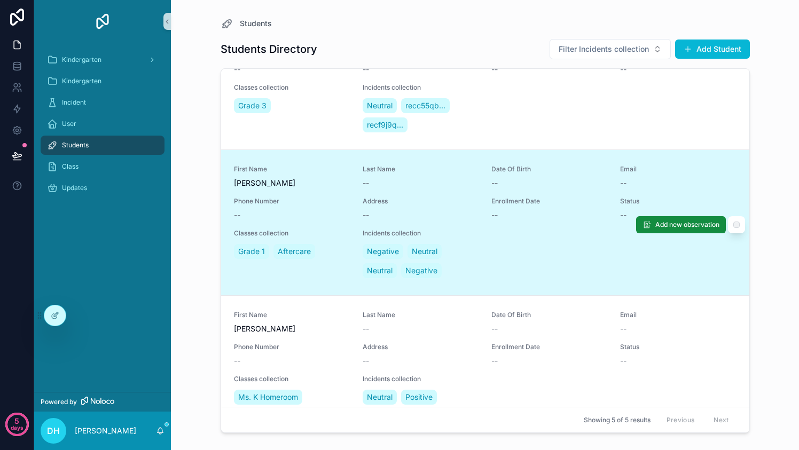
click at [315, 221] on div "Phone Number --" at bounding box center [292, 209] width 116 height 24
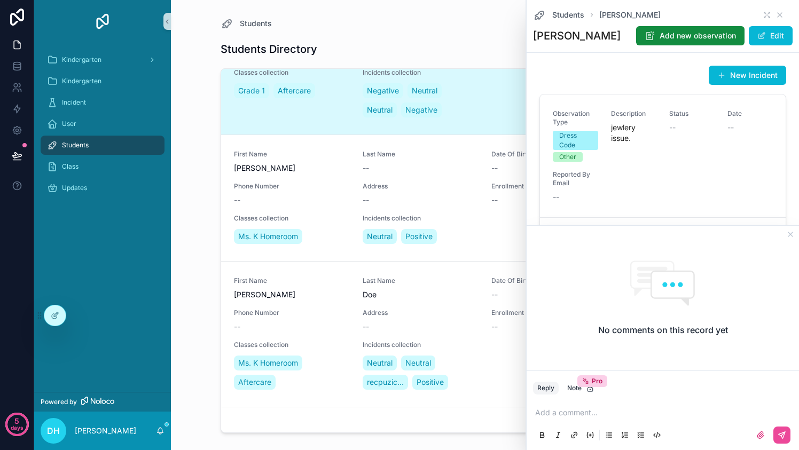
scroll to position [189, 0]
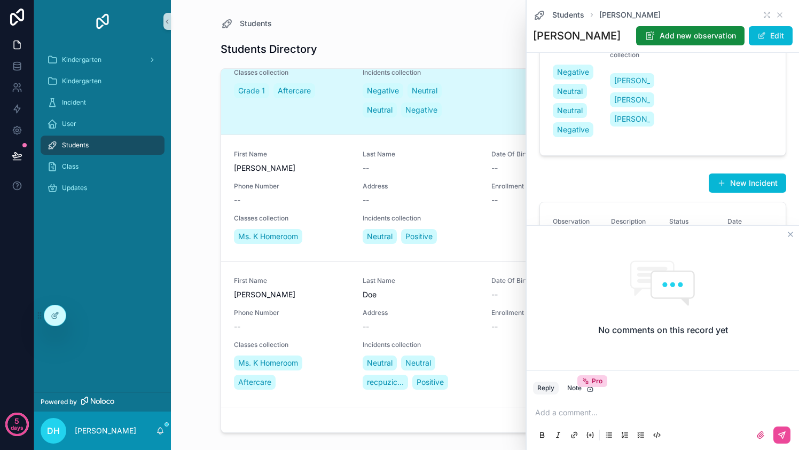
click at [789, 236] on icon "scrollable content" at bounding box center [790, 234] width 9 height 9
click at [790, 231] on icon "scrollable content" at bounding box center [790, 234] width 9 height 9
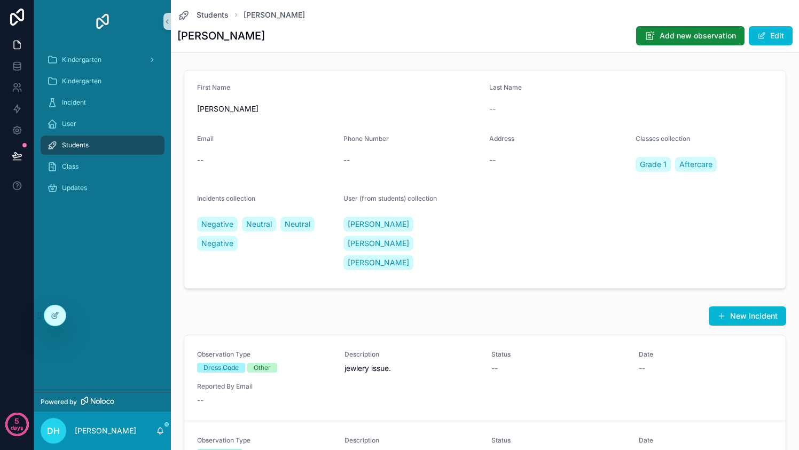
click at [489, 263] on form "First Name [PERSON_NAME] Last Name -- Email -- Phone Number -- Address -- Class…" at bounding box center [484, 180] width 601 height 218
click at [518, 240] on form "First Name [PERSON_NAME] Last Name -- Email -- Phone Number -- Address -- Class…" at bounding box center [484, 180] width 601 height 218
click at [53, 318] on icon at bounding box center [55, 315] width 9 height 9
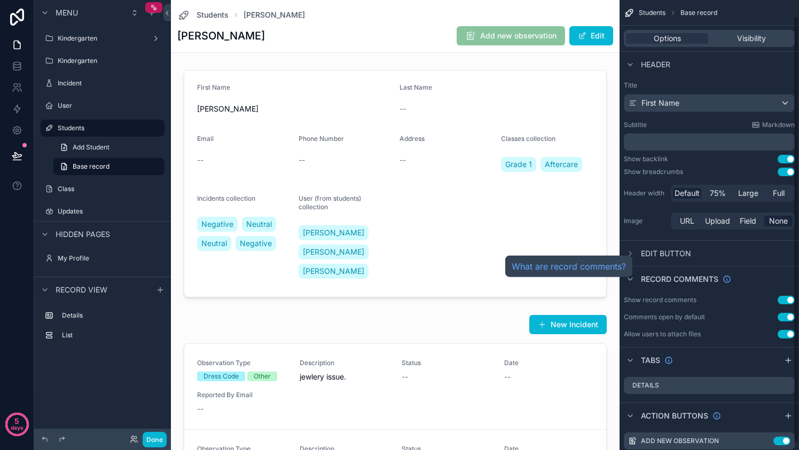
scroll to position [18, 0]
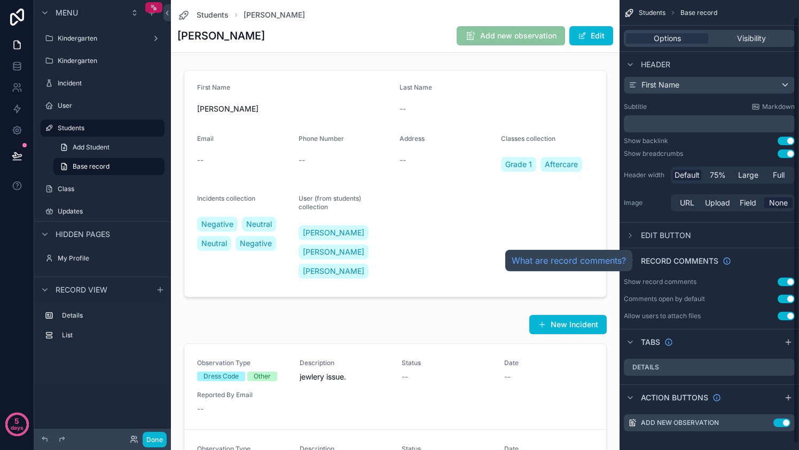
click at [780, 302] on button "Use setting" at bounding box center [786, 299] width 17 height 9
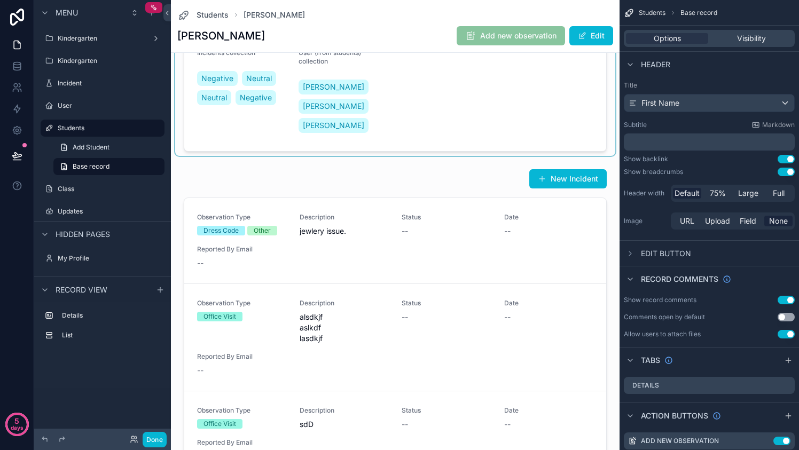
scroll to position [152, 0]
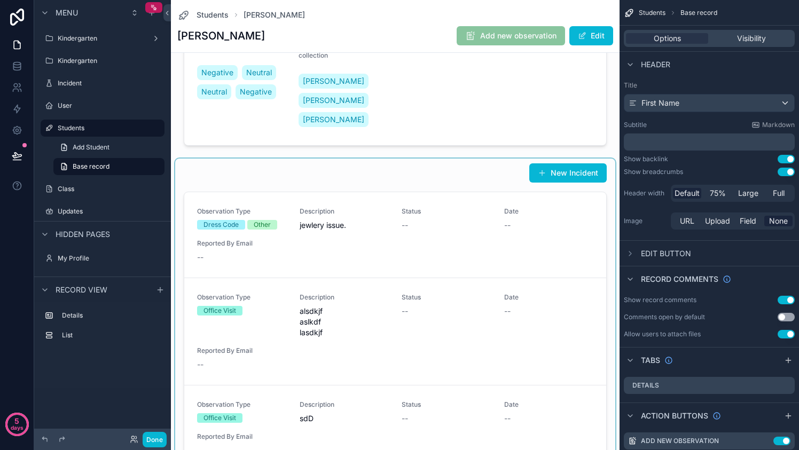
click at [555, 221] on div "scrollable content" at bounding box center [395, 348] width 440 height 379
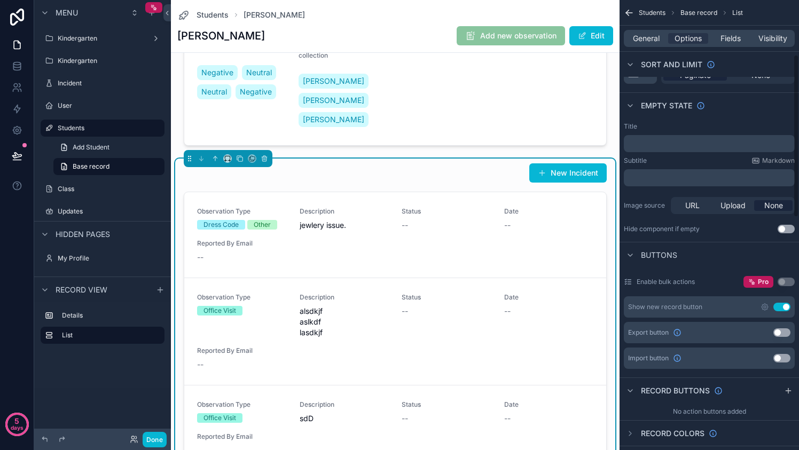
scroll to position [151, 0]
click at [766, 303] on icon "scrollable content" at bounding box center [765, 306] width 6 height 6
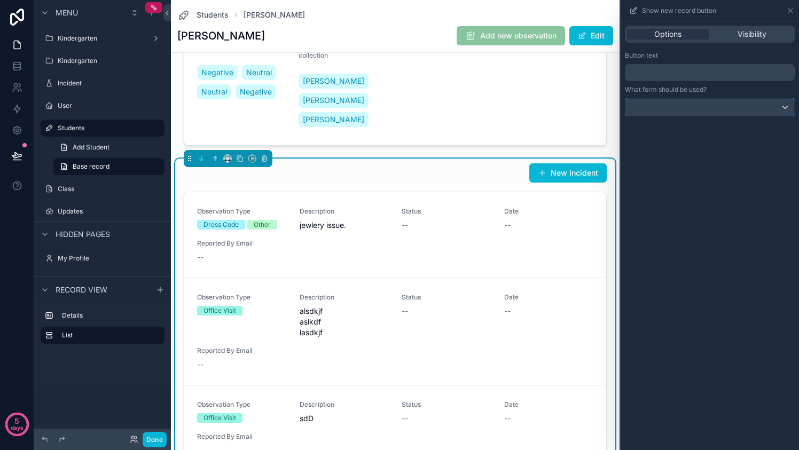
click at [746, 109] on div at bounding box center [709, 107] width 169 height 17
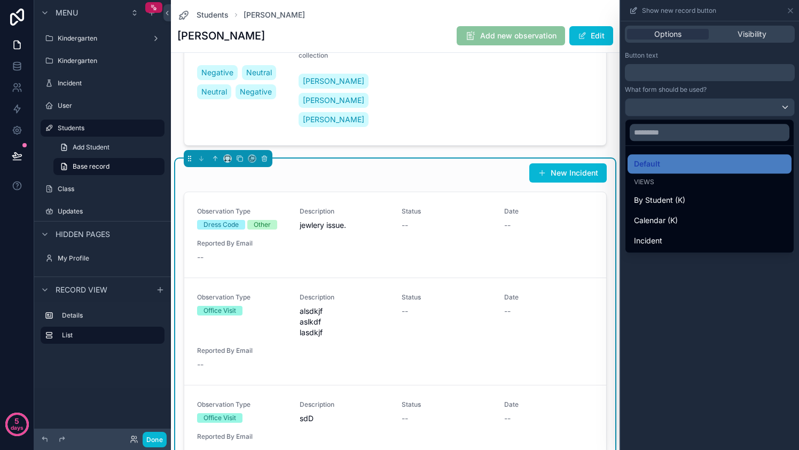
click at [746, 109] on div at bounding box center [710, 225] width 178 height 450
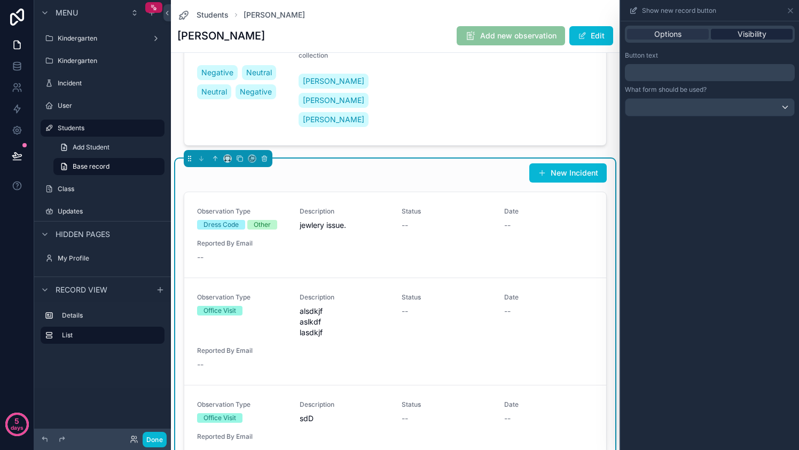
click at [741, 35] on span "Visibility" at bounding box center [752, 34] width 29 height 11
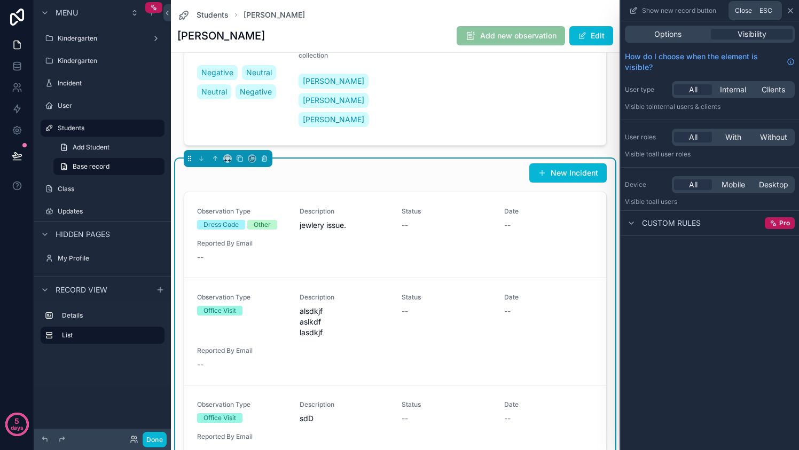
click at [788, 10] on icon at bounding box center [790, 10] width 9 height 9
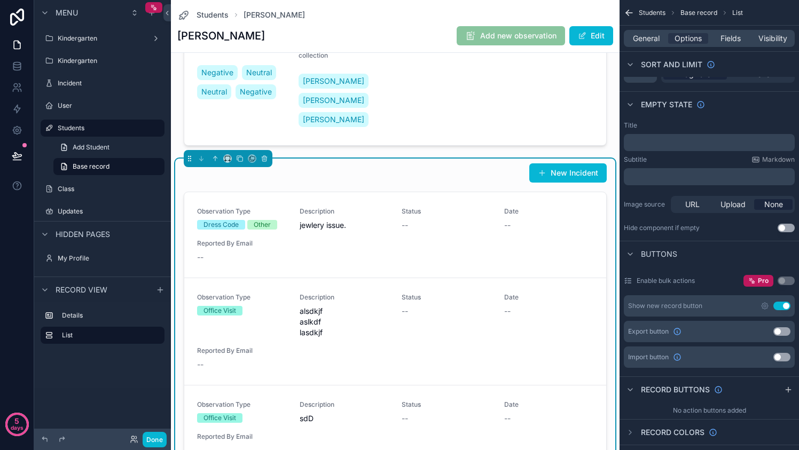
click at [777, 304] on button "Use setting" at bounding box center [781, 306] width 17 height 9
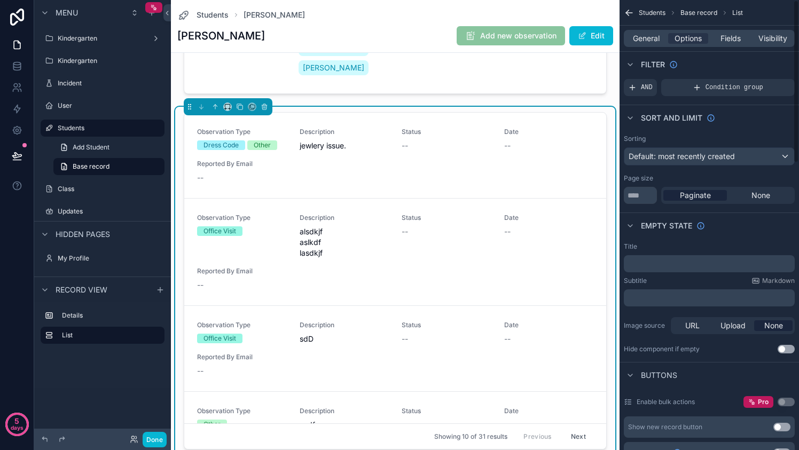
scroll to position [0, 0]
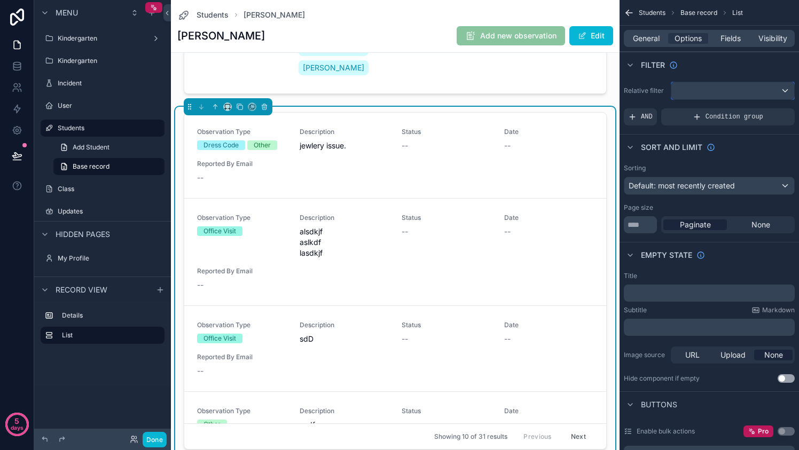
click at [785, 91] on div "scrollable content" at bounding box center [732, 90] width 123 height 17
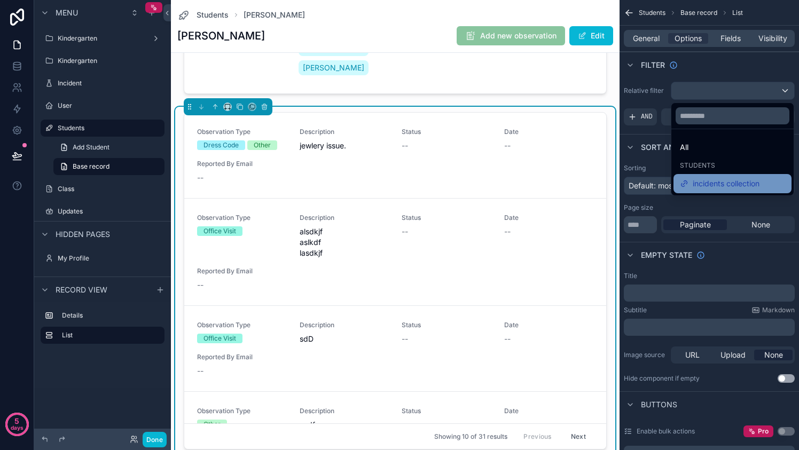
click at [732, 177] on span "incidents collection" at bounding box center [726, 183] width 67 height 13
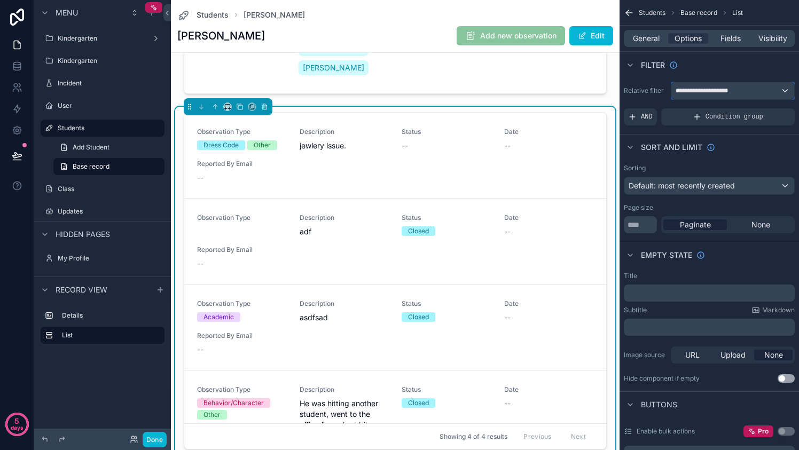
click at [743, 93] on div "**********" at bounding box center [732, 90] width 123 height 17
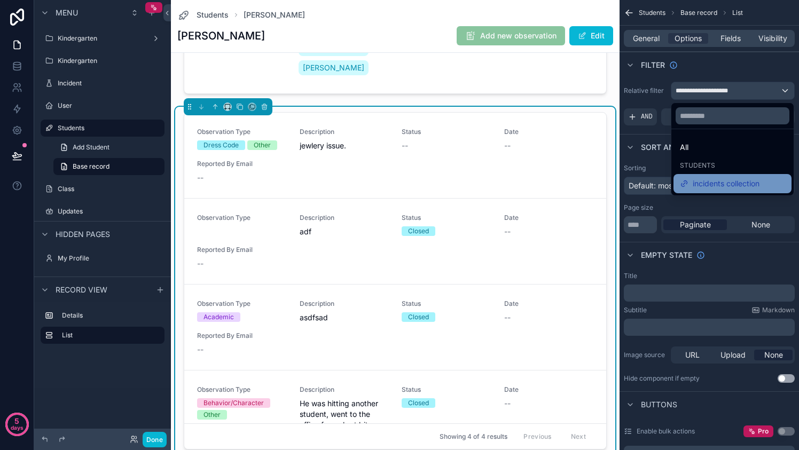
click at [721, 181] on span "incidents collection" at bounding box center [726, 183] width 67 height 13
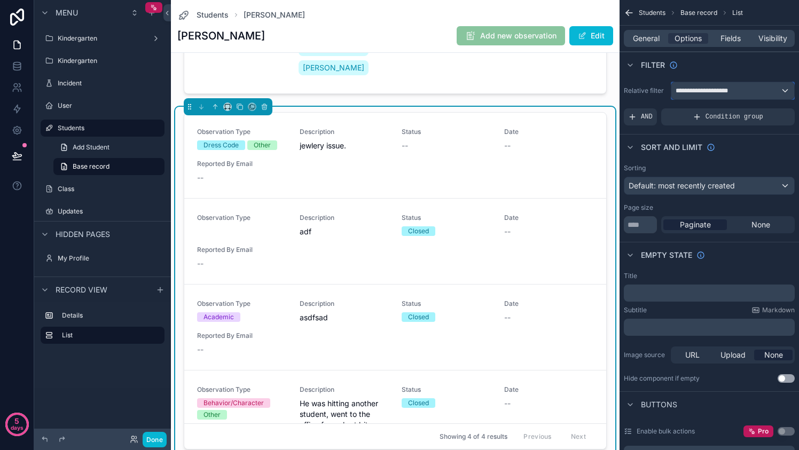
click at [752, 91] on div "**********" at bounding box center [732, 90] width 123 height 17
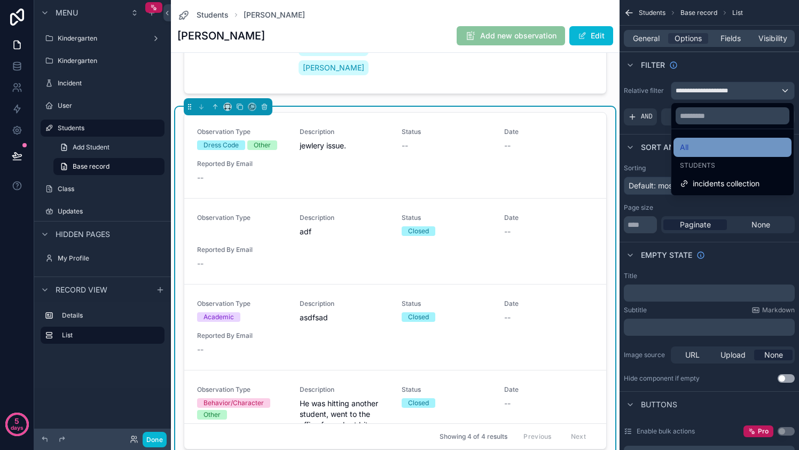
click at [711, 154] on div "All" at bounding box center [733, 147] width 118 height 19
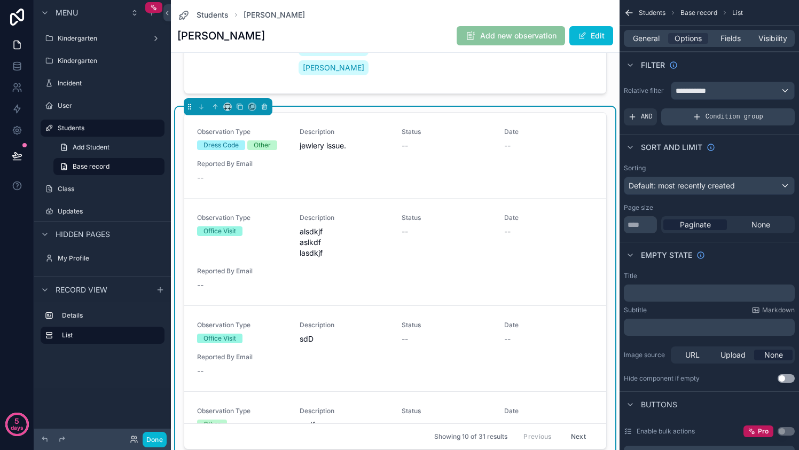
click at [737, 116] on span "Condition group" at bounding box center [735, 117] width 58 height 9
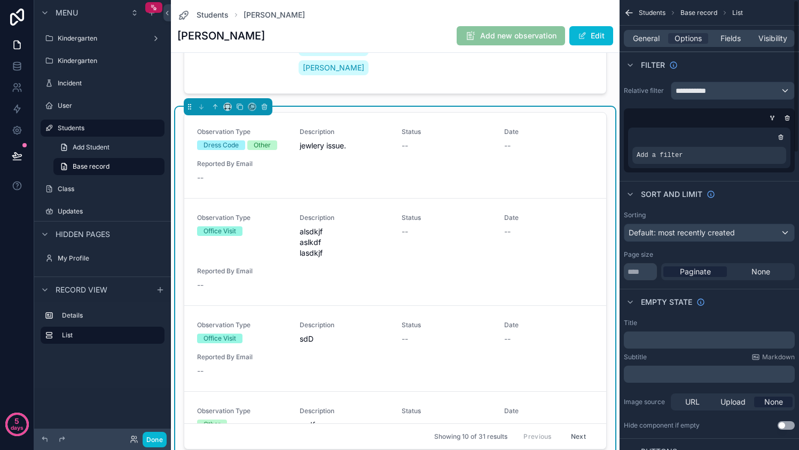
click at [737, 116] on div "scrollable content" at bounding box center [707, 118] width 171 height 11
click at [722, 151] on div "Add a filter" at bounding box center [709, 155] width 154 height 17
click at [760, 144] on div "scrollable content" at bounding box center [759, 147] width 15 height 15
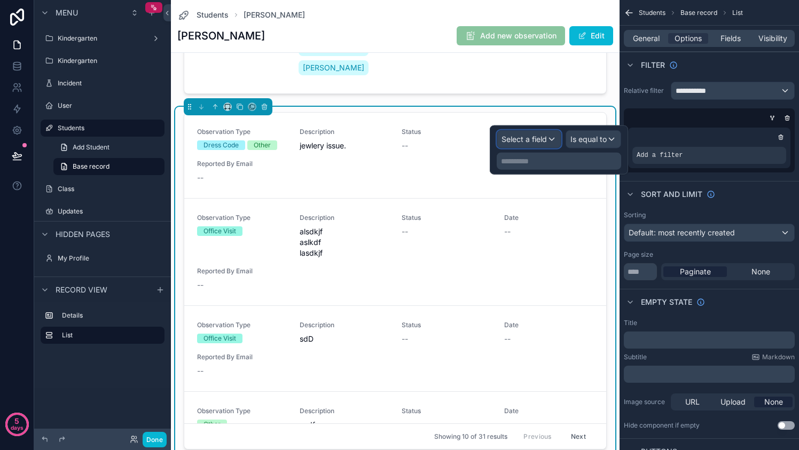
click at [542, 145] on div "Select a field" at bounding box center [529, 139] width 64 height 17
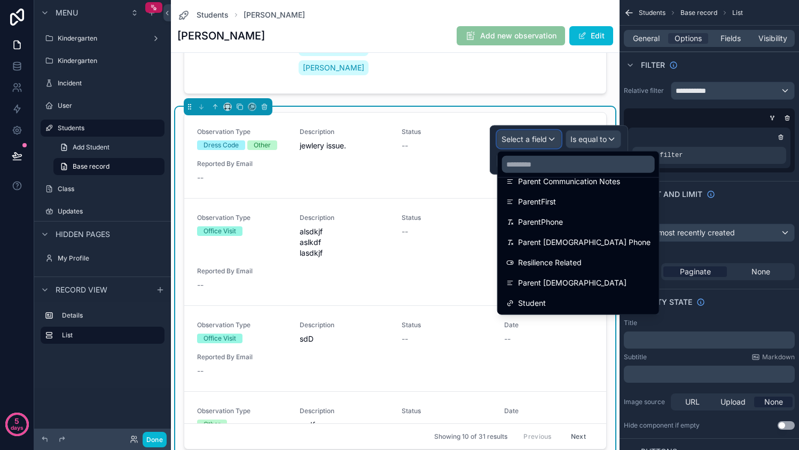
scroll to position [259, 0]
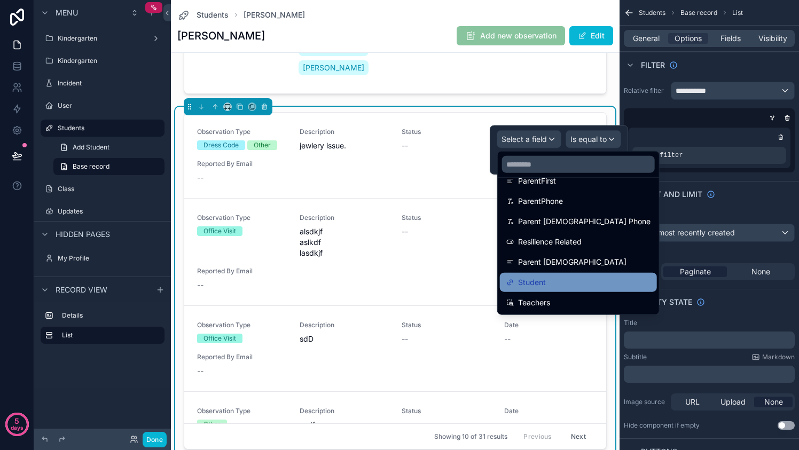
click at [554, 279] on div "Student" at bounding box center [578, 282] width 144 height 13
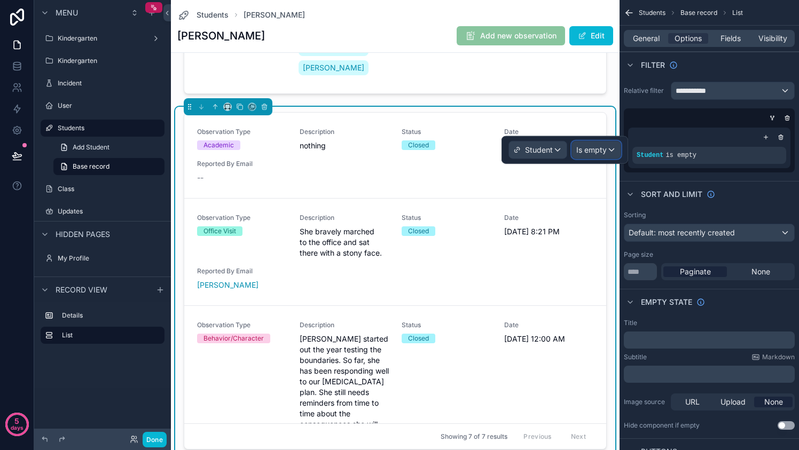
click at [598, 148] on span "Is empty" at bounding box center [591, 150] width 30 height 11
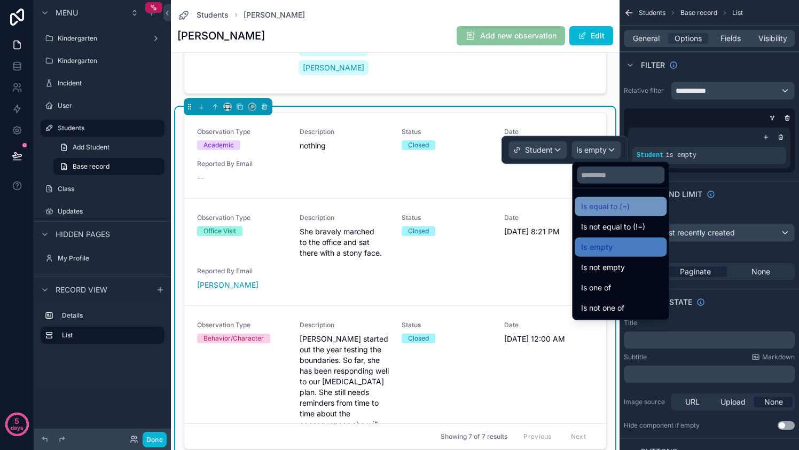
click at [619, 206] on span "Is equal to (=)" at bounding box center [605, 206] width 49 height 13
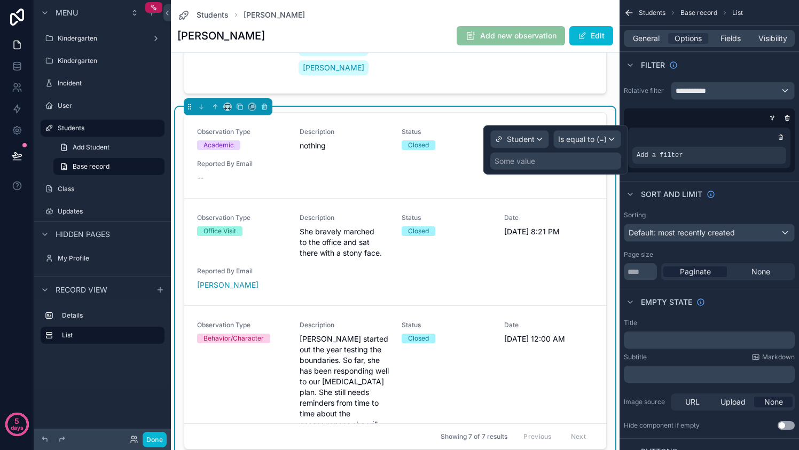
click at [588, 156] on div "Some value" at bounding box center [555, 161] width 131 height 17
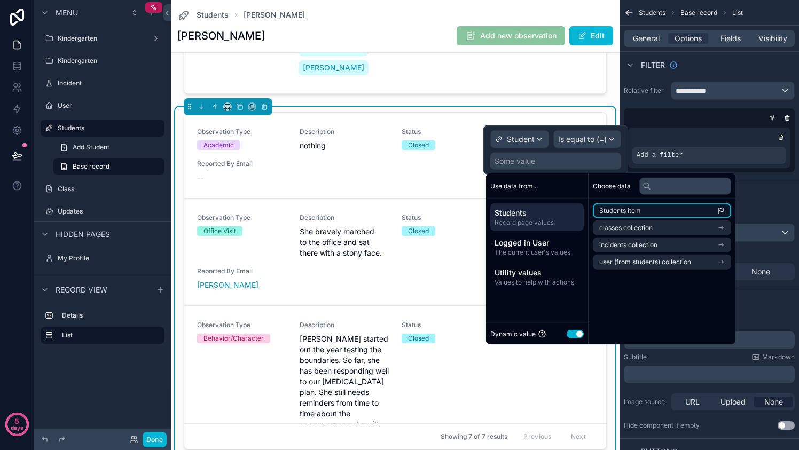
click at [609, 210] on span "Students item" at bounding box center [620, 211] width 42 height 9
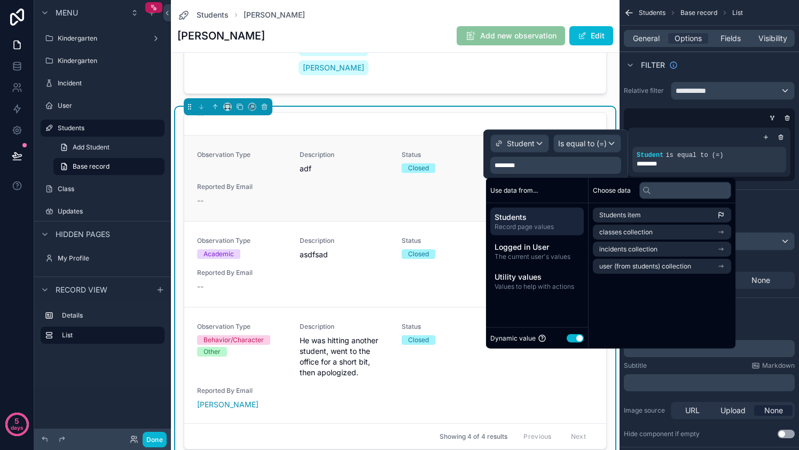
scroll to position [0, 0]
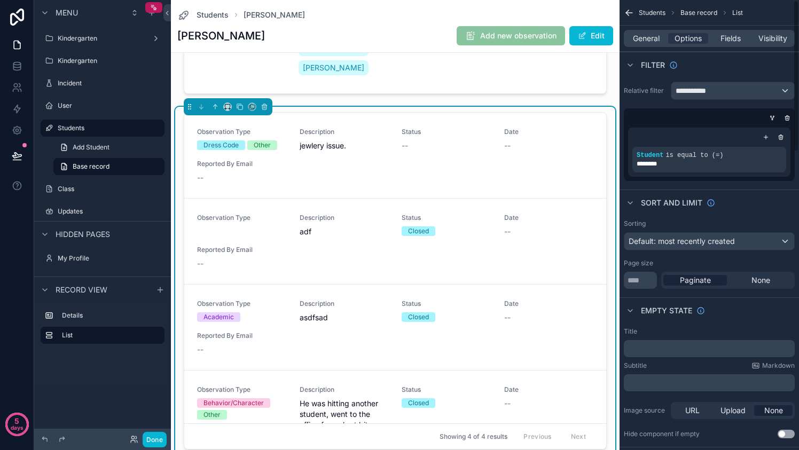
click at [753, 319] on div "Empty state" at bounding box center [709, 311] width 179 height 26
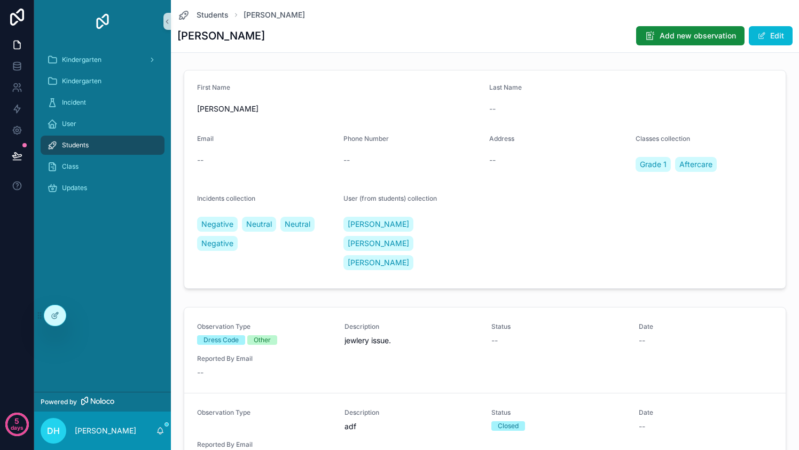
click at [758, 105] on div "--" at bounding box center [631, 109] width 284 height 11
click at [109, 144] on div "Students" at bounding box center [102, 145] width 111 height 17
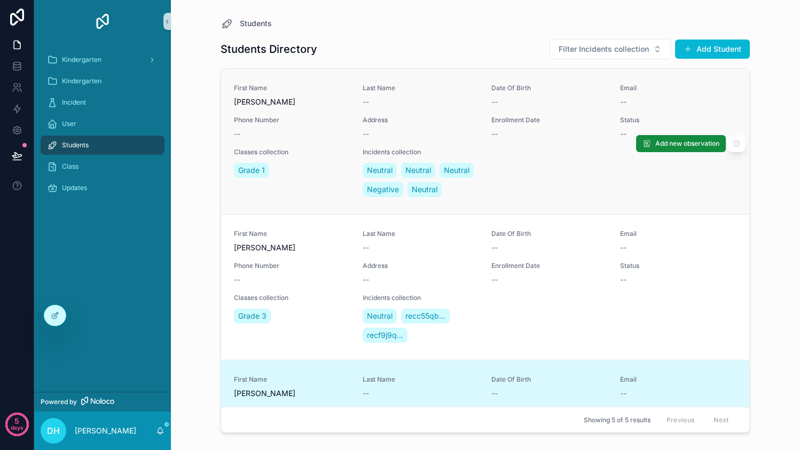
click at [273, 199] on div "Classes collection Grade 1" at bounding box center [292, 173] width 116 height 51
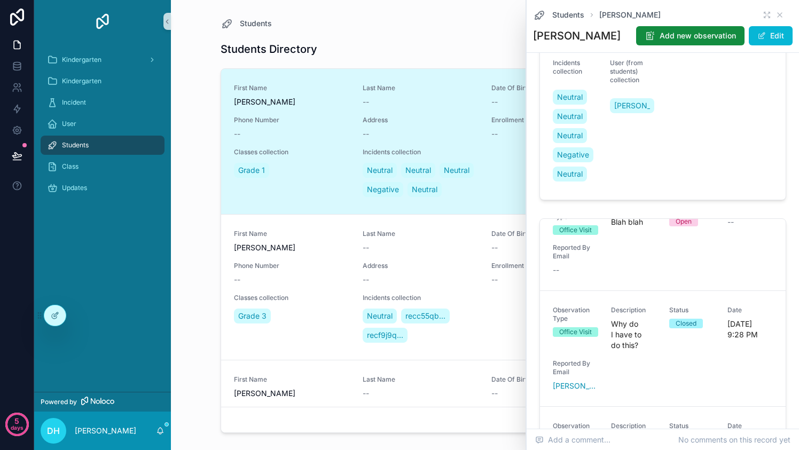
scroll to position [270, 0]
click at [319, 253] on span "[PERSON_NAME]" at bounding box center [292, 247] width 116 height 11
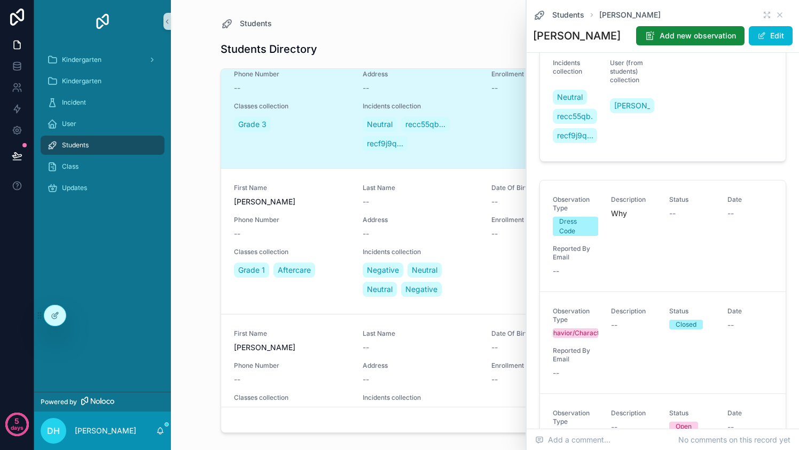
scroll to position [235, 0]
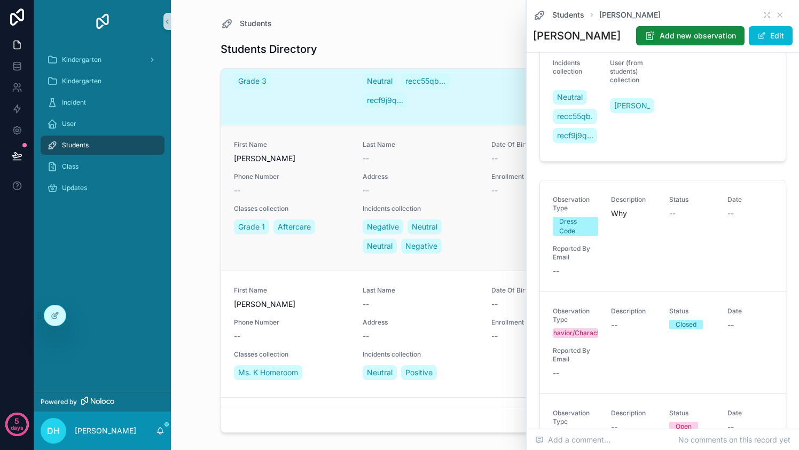
click at [314, 256] on div "Classes collection Grade 1 Aftercare" at bounding box center [292, 230] width 116 height 51
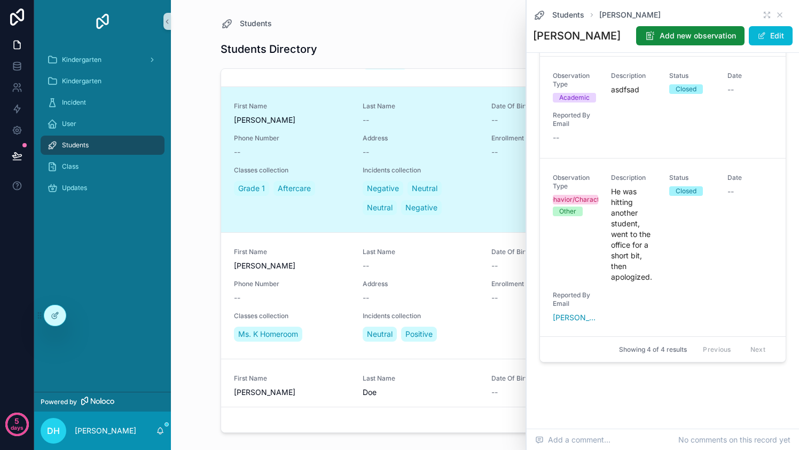
scroll to position [342, 0]
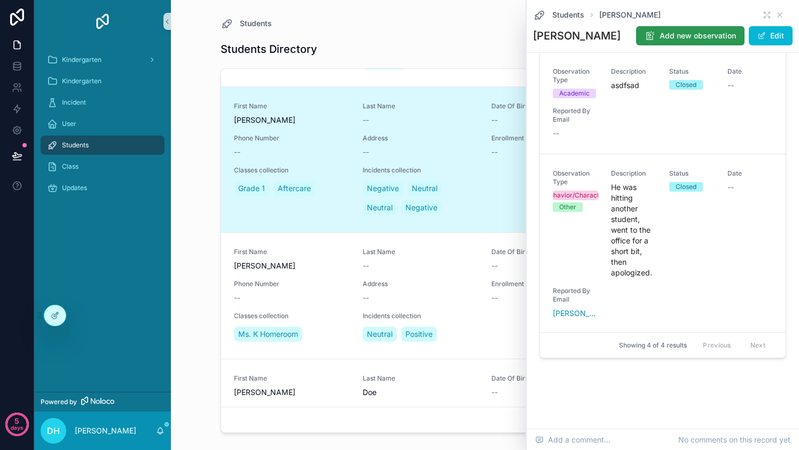
click at [689, 33] on span "Add new observation" at bounding box center [698, 35] width 76 height 11
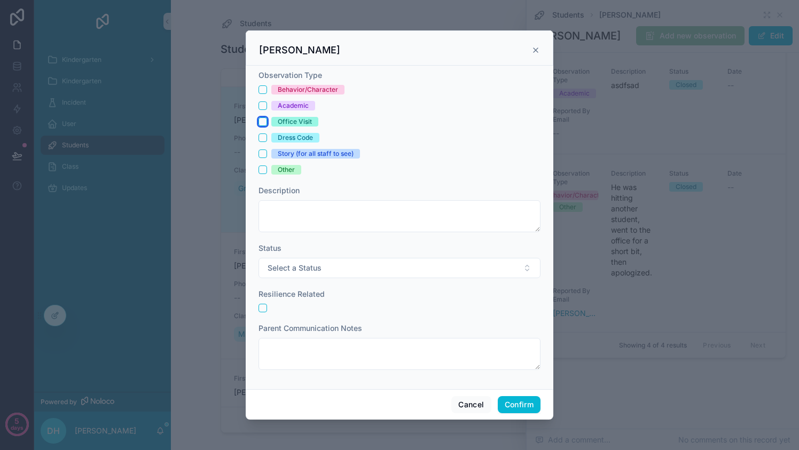
click at [260, 119] on button "Office Visit" at bounding box center [263, 122] width 9 height 9
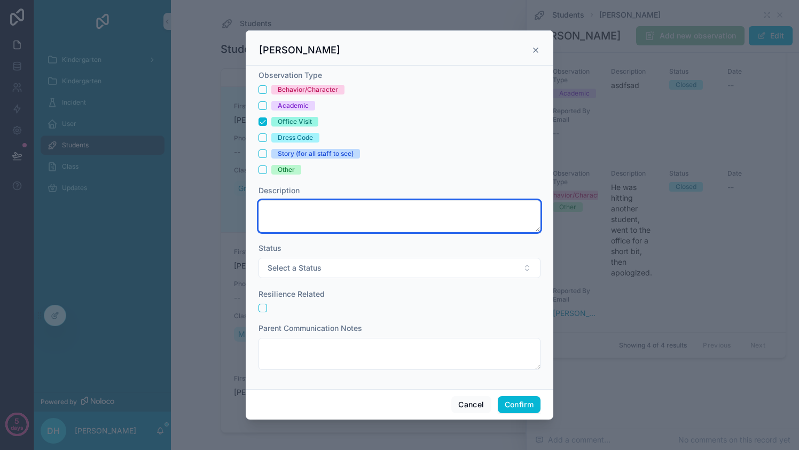
click at [348, 221] on textarea at bounding box center [400, 216] width 282 height 32
type textarea "**********"
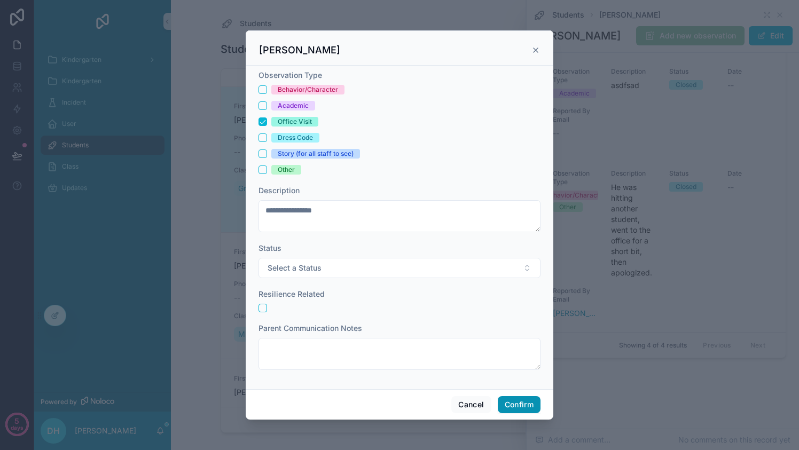
click at [518, 410] on button "Confirm" at bounding box center [519, 404] width 43 height 17
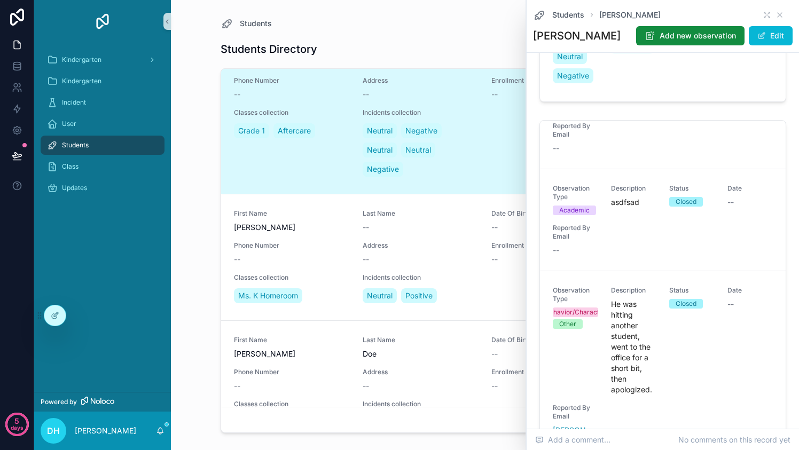
scroll to position [299, 0]
click at [304, 233] on span "[PERSON_NAME]" at bounding box center [292, 227] width 116 height 11
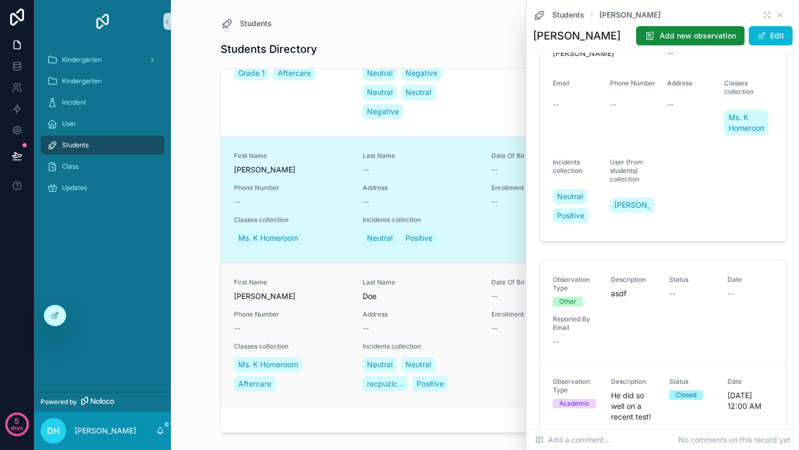
scroll to position [408, 0]
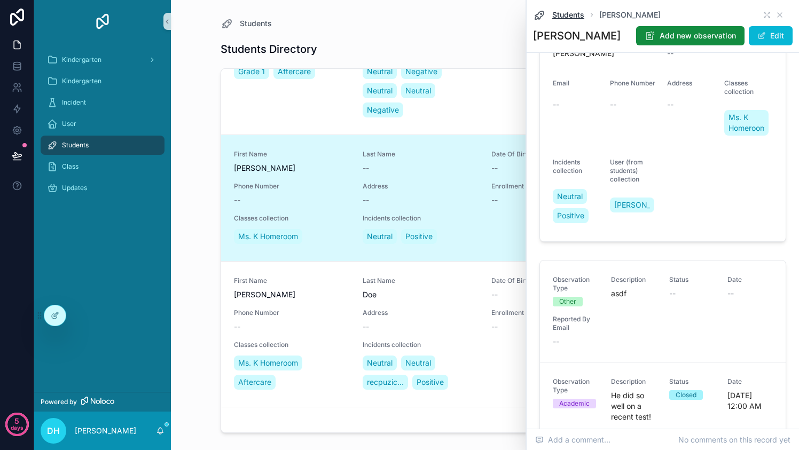
click at [574, 17] on span "Students" at bounding box center [568, 15] width 32 height 11
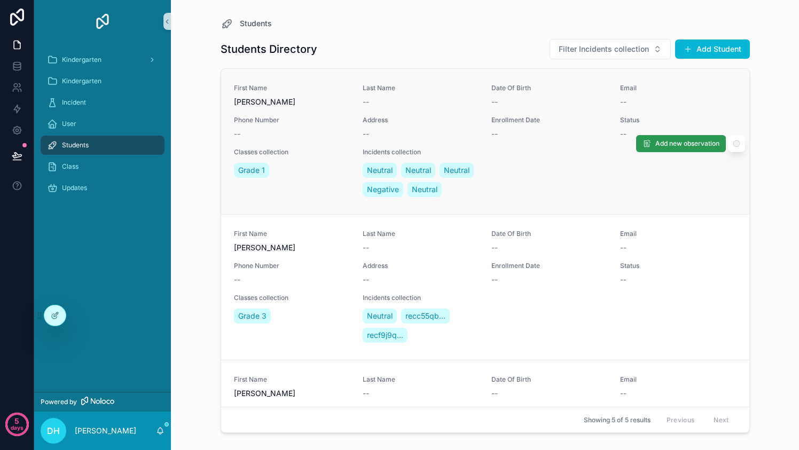
click at [668, 148] on span "Add new observation" at bounding box center [687, 143] width 64 height 9
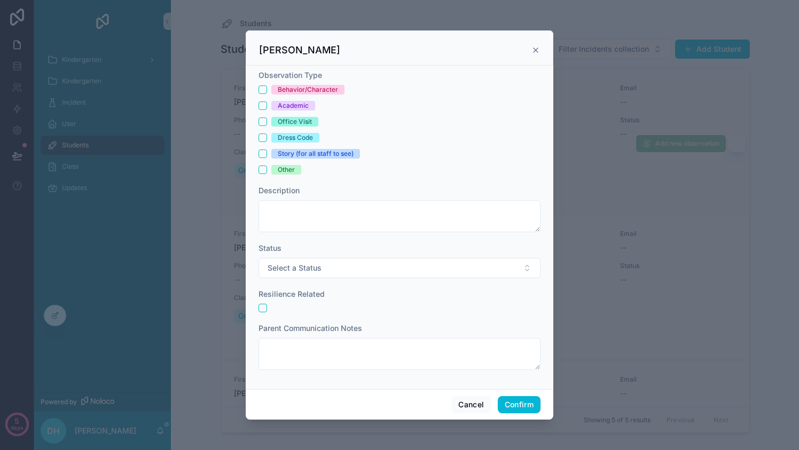
click at [534, 50] on icon at bounding box center [535, 50] width 9 height 9
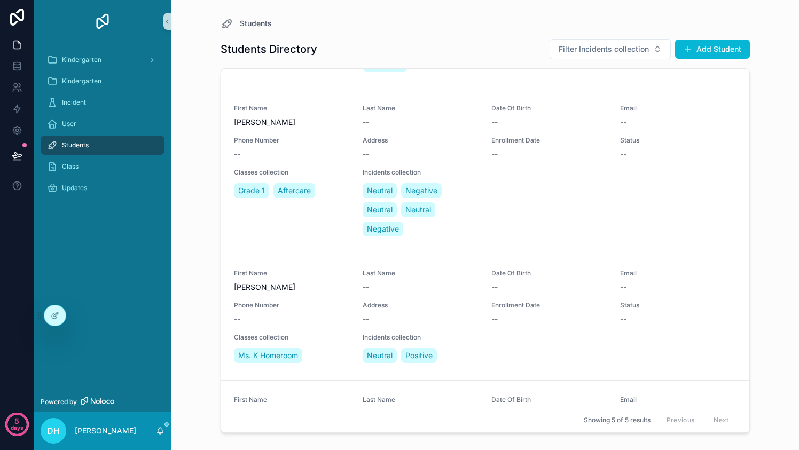
scroll to position [274, 0]
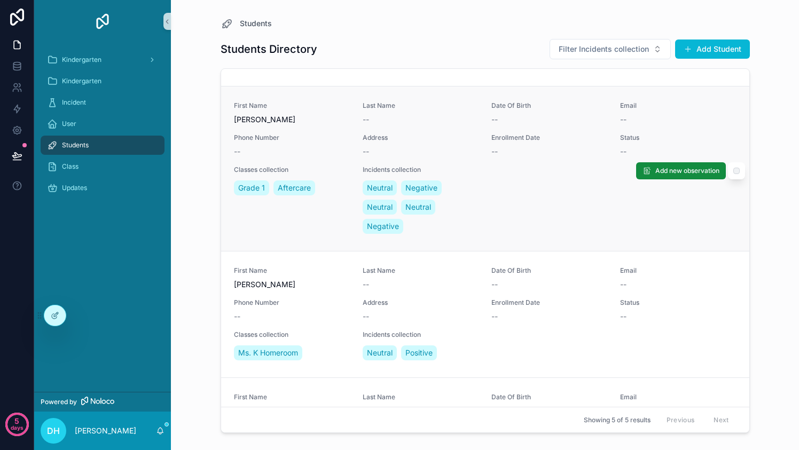
click at [323, 236] on div "Classes collection Grade 1 Aftercare" at bounding box center [292, 201] width 116 height 71
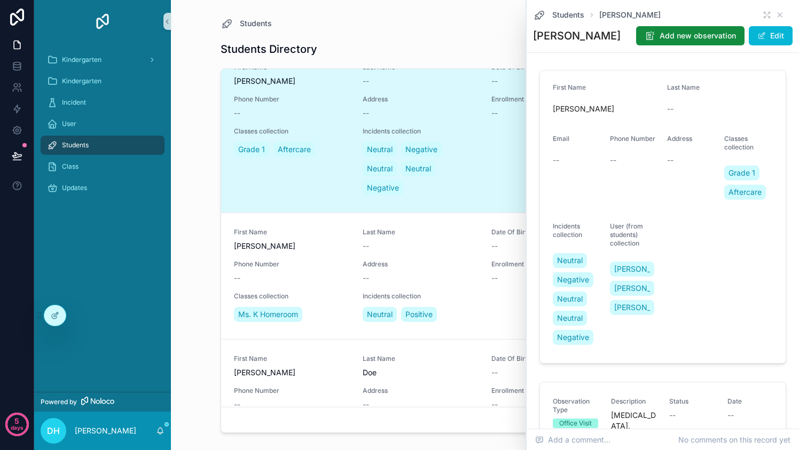
click at [486, 34] on div "Students Directory Filter Incidents collection Add Student First Name [PERSON_N…" at bounding box center [485, 234] width 529 height 408
click at [103, 169] on div "Class" at bounding box center [102, 166] width 111 height 17
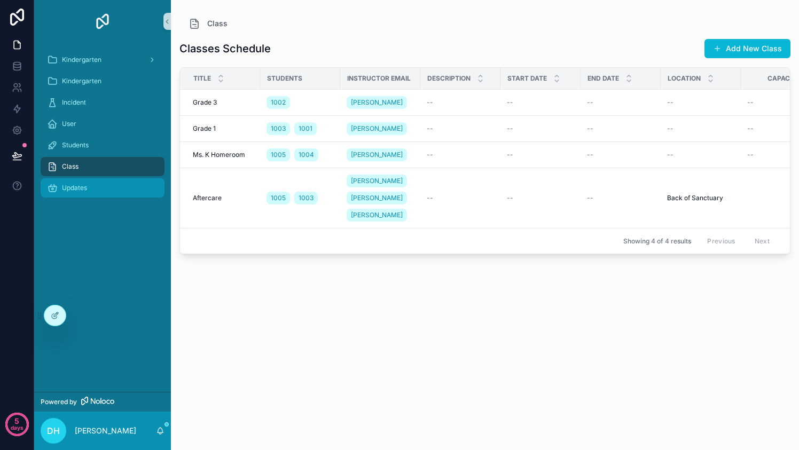
click at [103, 185] on div "Updates" at bounding box center [102, 187] width 111 height 17
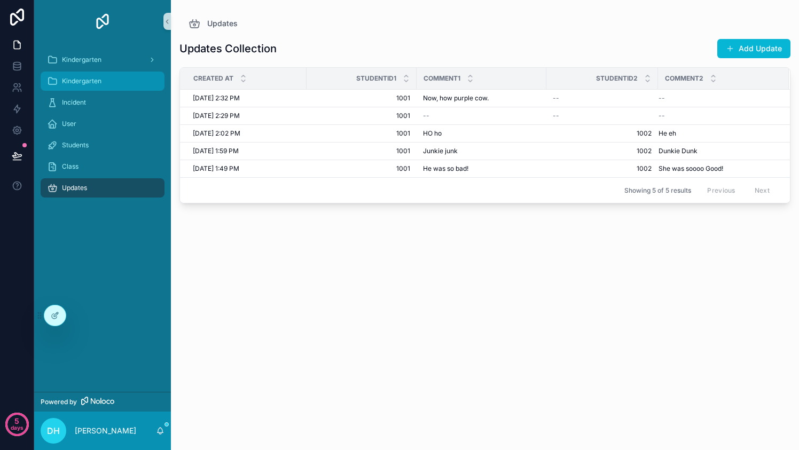
click at [115, 79] on div "Kindergarten" at bounding box center [102, 81] width 111 height 17
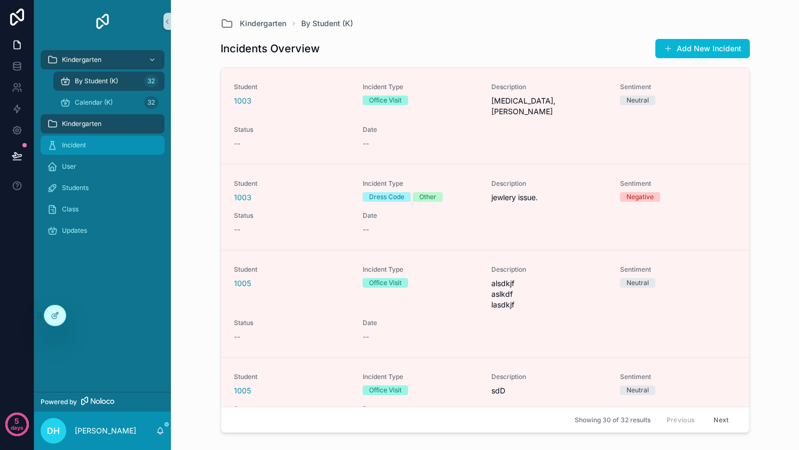
click at [107, 139] on div "Incident" at bounding box center [102, 145] width 111 height 17
